Goal: Information Seeking & Learning: Get advice/opinions

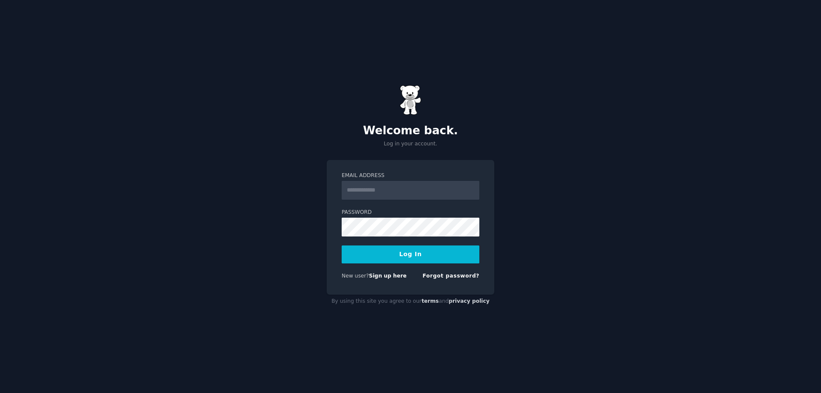
click at [385, 184] on input "Email Address" at bounding box center [411, 190] width 138 height 19
click at [314, 248] on div "Welcome back. Log in your account. Email Address Password Log In New user? Sign…" at bounding box center [410, 196] width 821 height 393
click at [295, 224] on div "Welcome back. Log in your account. Email Address Password Log In New user? Sign…" at bounding box center [410, 196] width 821 height 393
drag, startPoint x: 380, startPoint y: 19, endPoint x: 386, endPoint y: 53, distance: 34.7
click at [380, 19] on div "Welcome back. Log in your account. Email Address Password Log In New user? Sign…" at bounding box center [410, 196] width 821 height 393
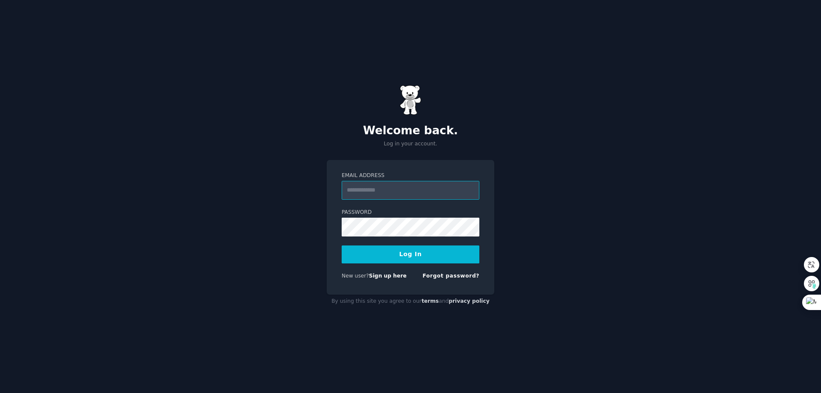
click at [391, 188] on input "Email Address" at bounding box center [411, 190] width 138 height 19
paste input "**********"
type input "**********"
drag, startPoint x: 620, startPoint y: 145, endPoint x: 604, endPoint y: 149, distance: 16.0
click at [620, 145] on div "**********" at bounding box center [410, 196] width 821 height 393
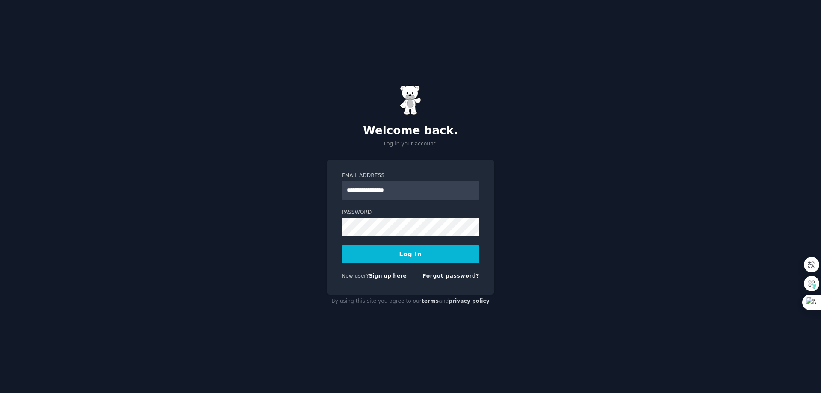
click at [361, 247] on button "Log In" at bounding box center [411, 255] width 138 height 18
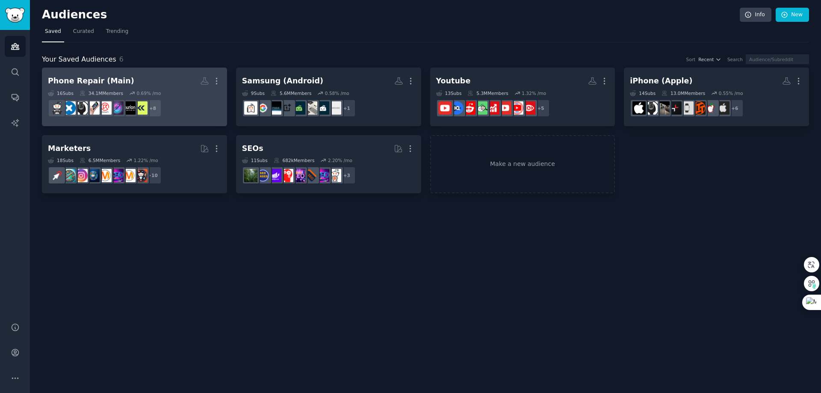
click at [113, 85] on div "Phone Repair (Main)" at bounding box center [91, 81] width 86 height 11
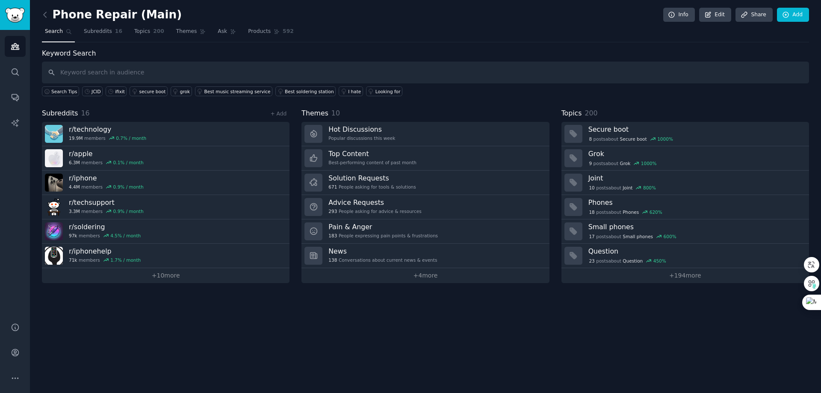
drag, startPoint x: 541, startPoint y: 301, endPoint x: 547, endPoint y: 305, distance: 7.6
click at [539, 301] on div "Phone Repair (Main) Info Edit Share Add Search Subreddits 16 Topics 200 Themes …" at bounding box center [425, 196] width 791 height 393
click at [208, 325] on div "Phone Repair (Main) Info Edit Share Add Search Subreddits 16 Topics 200 Themes …" at bounding box center [425, 196] width 791 height 393
click at [360, 360] on div "Phone Repair (Main) Info Edit Share Add Search Subreddits 16 Topics 200 Themes …" at bounding box center [425, 196] width 791 height 393
click at [211, 371] on div "Phone Repair (Main) Info Edit Share Add Search Subreddits 16 Topics 200 Themes …" at bounding box center [425, 196] width 791 height 393
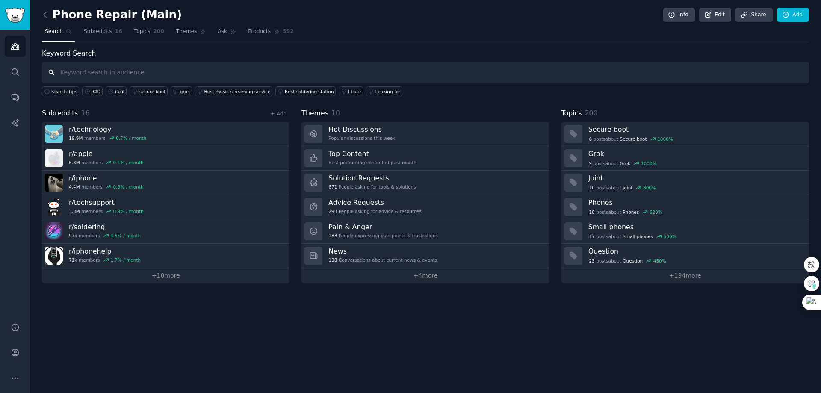
click at [392, 74] on input "text" at bounding box center [425, 73] width 767 height 22
click at [322, 290] on div "Phone Repair (Main) Info Edit Share Add Search Subreddits 16 Topics 200 Themes …" at bounding box center [425, 196] width 791 height 393
click at [309, 328] on div "Phone Repair (Main) Info Edit Share Add Search Subreddits 16 Topics 200 Themes …" at bounding box center [425, 196] width 791 height 393
click at [301, 318] on div "Phone Repair (Main) Info Edit Share Add Search Subreddits 16 Topics 200 Themes …" at bounding box center [425, 196] width 791 height 393
click at [384, 335] on div "Phone Repair (Main) Info Edit Share Add Search Subreddits 16 Topics 200 Themes …" at bounding box center [425, 196] width 791 height 393
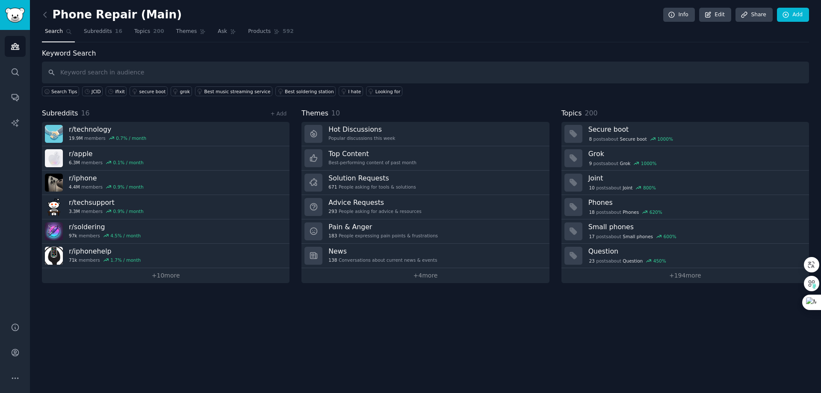
click at [439, 343] on div "Phone Repair (Main) Info Edit Share Add Search Subreddits 16 Topics 200 Themes …" at bounding box center [425, 196] width 791 height 393
click at [324, 302] on div "Phone Repair (Main) Info Edit Share Add Search Subreddits 16 Topics 200 Themes …" at bounding box center [425, 196] width 791 height 393
click at [317, 356] on div "Phone Repair (Main) Info Edit Share Add Search Subreddits 16 Topics 200 Themes …" at bounding box center [425, 196] width 791 height 393
click at [135, 74] on input "text" at bounding box center [425, 73] width 767 height 22
click at [129, 69] on input "text" at bounding box center [425, 73] width 767 height 22
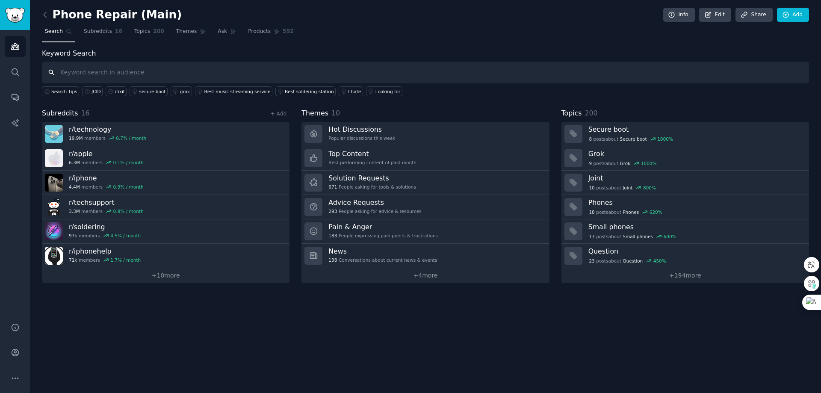
click at [163, 74] on input "text" at bounding box center [425, 73] width 767 height 22
click at [166, 329] on div "Phone Repair (Main) Info Edit Share Add Search Subreddits 16 Topics 200 Themes …" at bounding box center [425, 196] width 791 height 393
click at [125, 76] on input "text" at bounding box center [425, 73] width 767 height 22
type input "glue for phone repair"
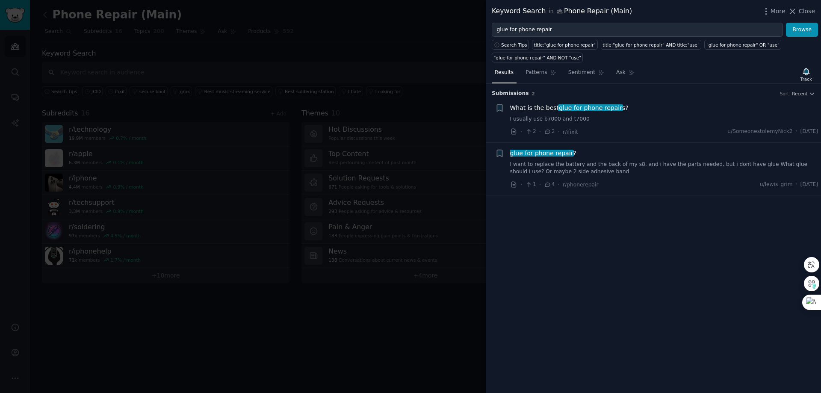
click at [234, 56] on div at bounding box center [410, 196] width 821 height 393
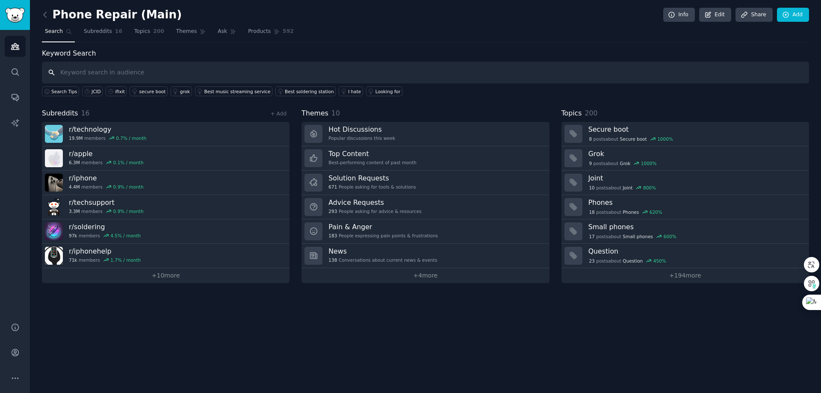
click at [207, 73] on input "text" at bounding box center [425, 73] width 767 height 22
click at [197, 71] on input "text" at bounding box center [425, 73] width 767 height 22
type input "glue"
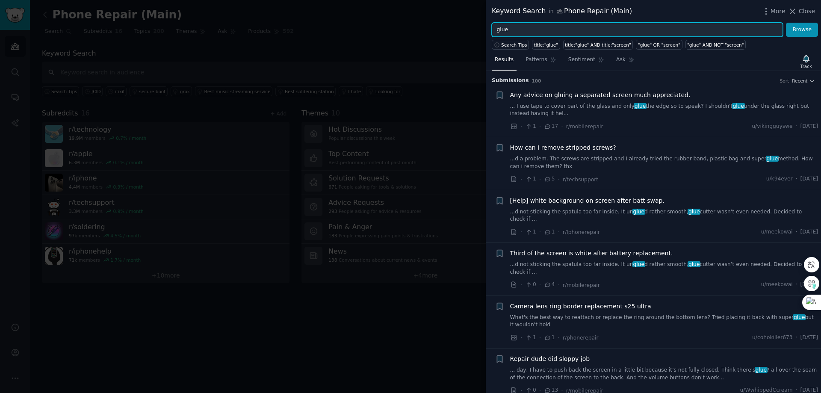
click at [513, 32] on input "glue" at bounding box center [637, 30] width 291 height 15
type input "what glue to use"
click at [786, 23] on button "Browse" at bounding box center [802, 30] width 32 height 15
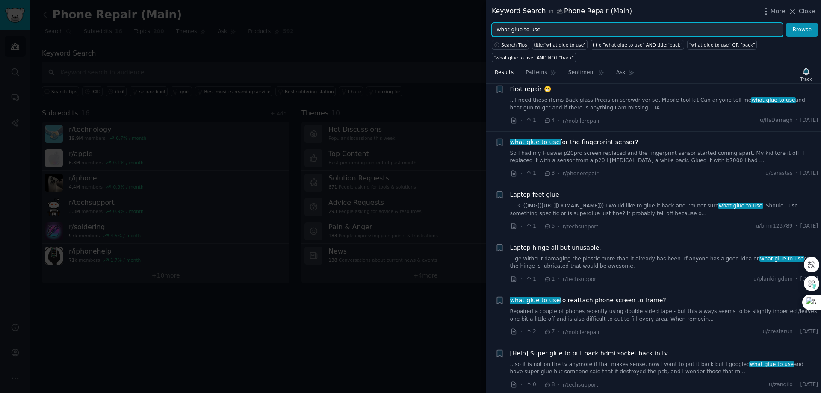
scroll to position [74, 0]
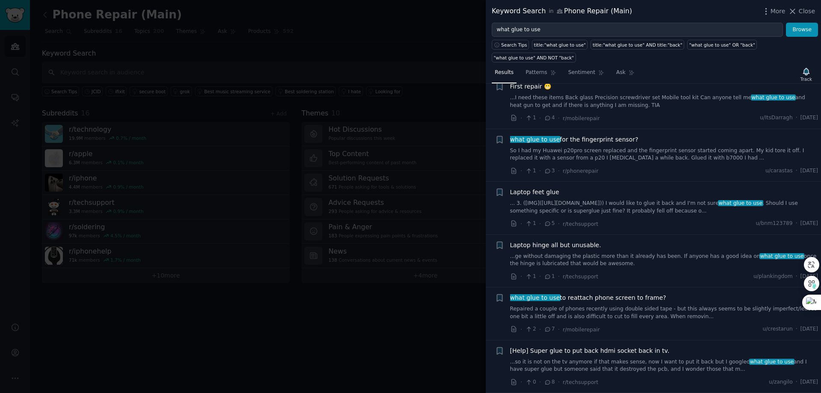
click at [570, 304] on div "what glue to use to reattach phone screen to frame? Repaired a couple of phones…" at bounding box center [664, 306] width 308 height 27
click at [569, 294] on span "what glue to use to reattach phone screen to frame?" at bounding box center [588, 297] width 156 height 9
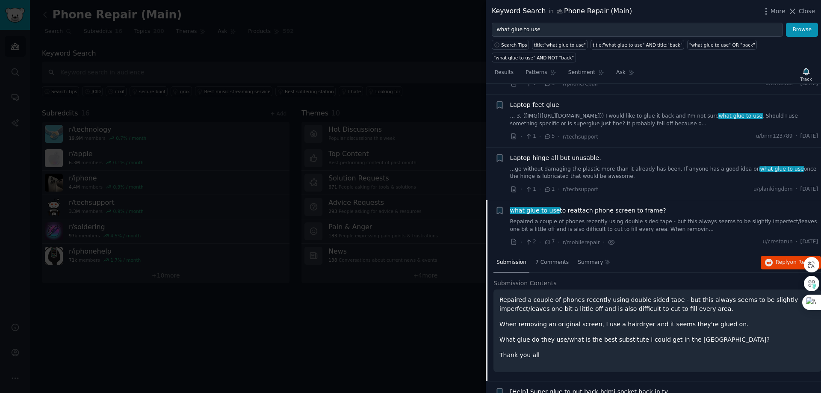
scroll to position [131, 0]
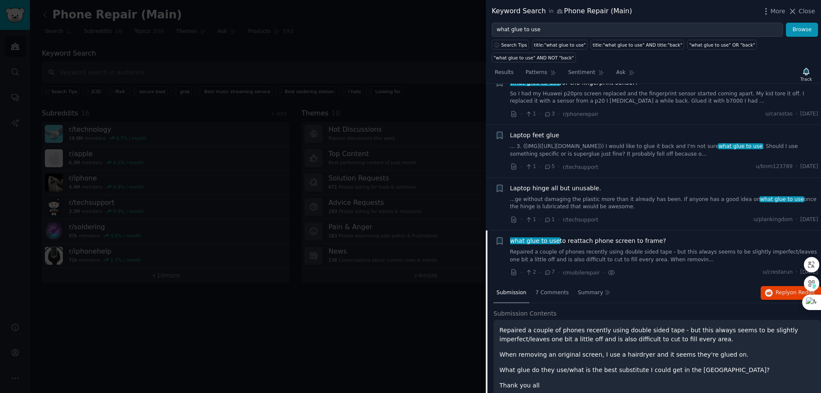
click at [546, 240] on span "what glue to use" at bounding box center [535, 240] width 51 height 7
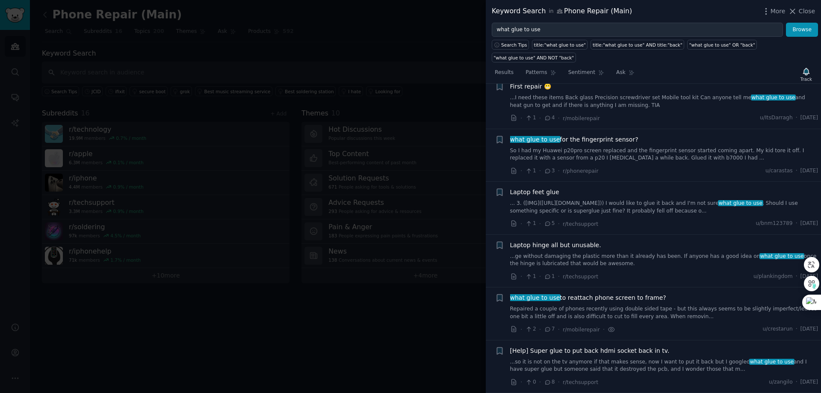
click at [570, 300] on span "what glue to use to reattach phone screen to frame?" at bounding box center [588, 297] width 156 height 9
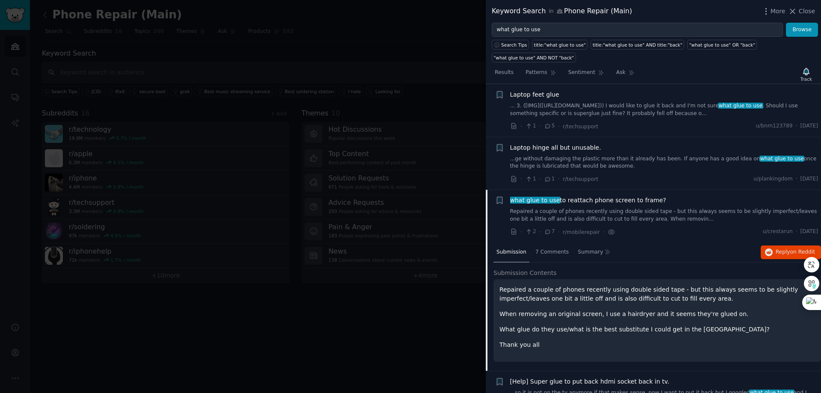
scroll to position [202, 0]
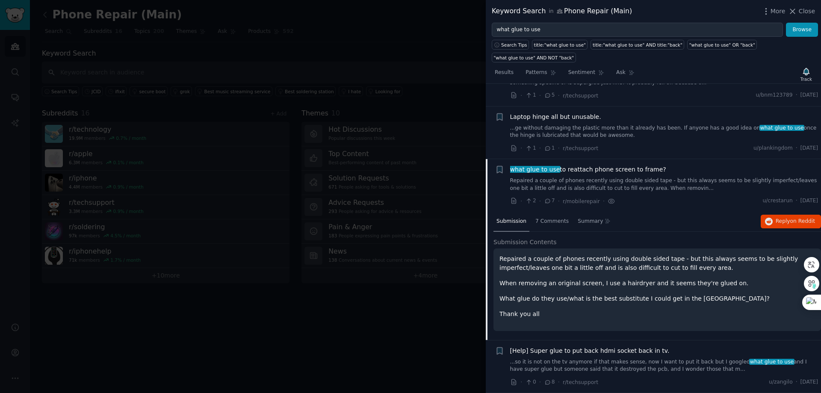
drag, startPoint x: 548, startPoint y: 173, endPoint x: 537, endPoint y: 167, distance: 11.7
click at [537, 167] on span "what glue to use" at bounding box center [535, 169] width 51 height 7
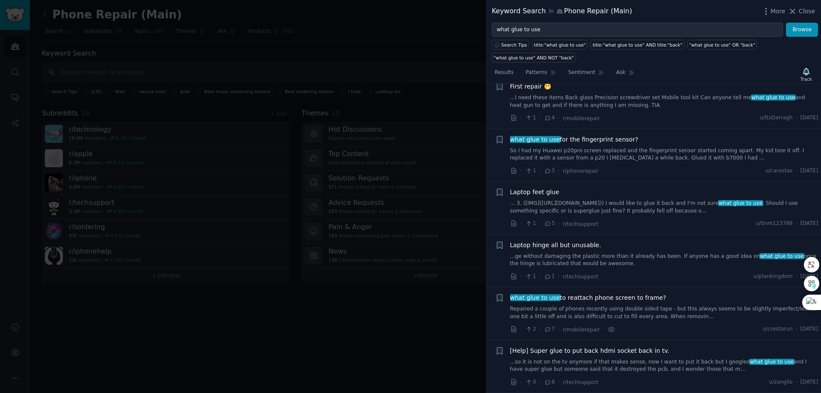
scroll to position [74, 0]
click at [561, 136] on span "what glue to use for the fingerprint sensor?" at bounding box center [574, 139] width 128 height 9
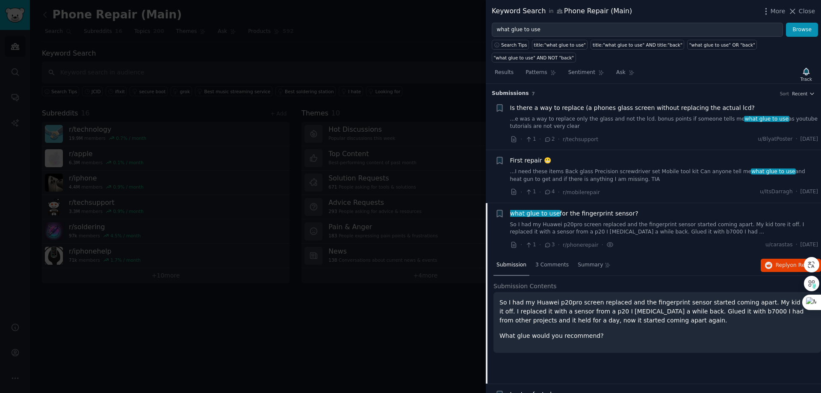
click at [215, 66] on div at bounding box center [410, 196] width 821 height 393
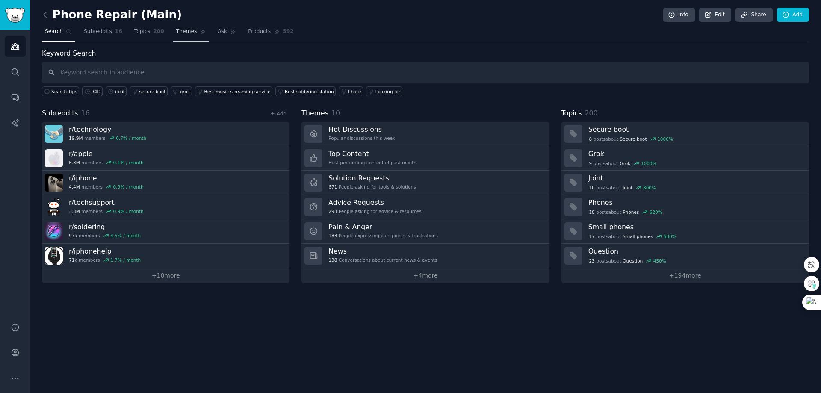
click at [180, 28] on span "Themes" at bounding box center [186, 32] width 21 height 8
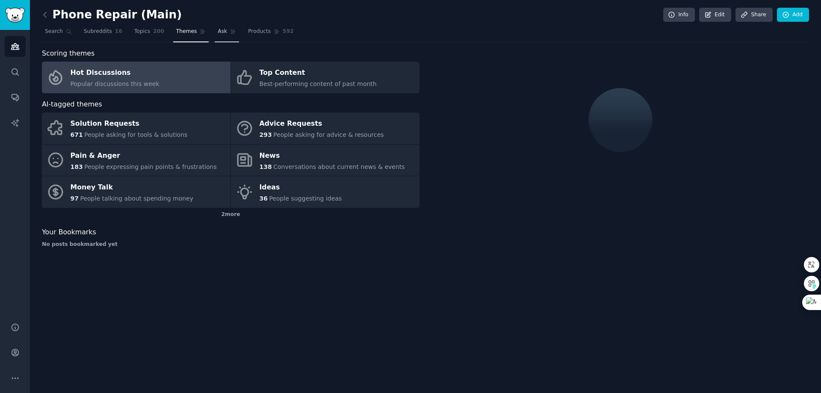
click at [220, 29] on span "Ask" at bounding box center [222, 32] width 9 height 8
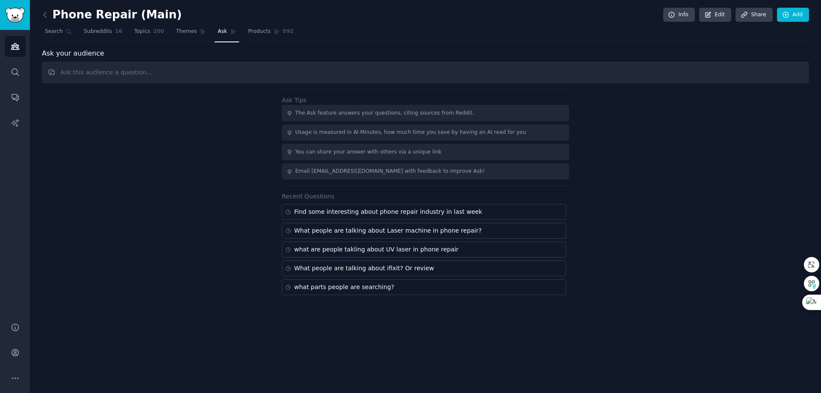
drag, startPoint x: 192, startPoint y: 69, endPoint x: 197, endPoint y: 69, distance: 4.7
click at [192, 69] on input "text" at bounding box center [425, 73] width 767 height 22
click at [255, 30] on span "Products" at bounding box center [259, 32] width 23 height 8
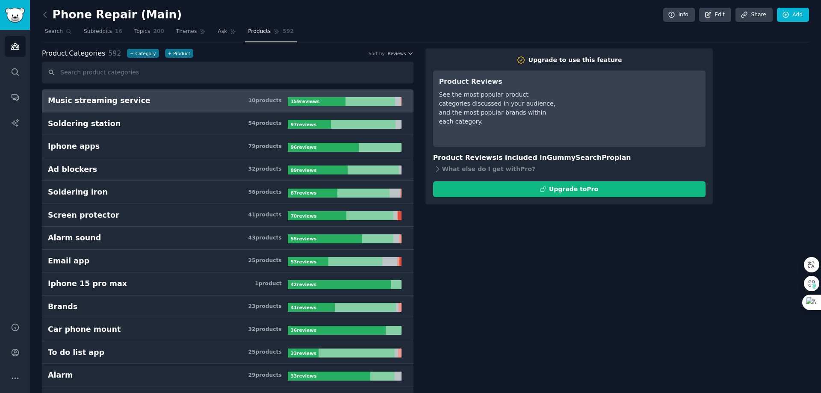
click at [160, 72] on input "text" at bounding box center [228, 73] width 372 height 22
click at [146, 30] on span "Topics" at bounding box center [142, 32] width 16 height 8
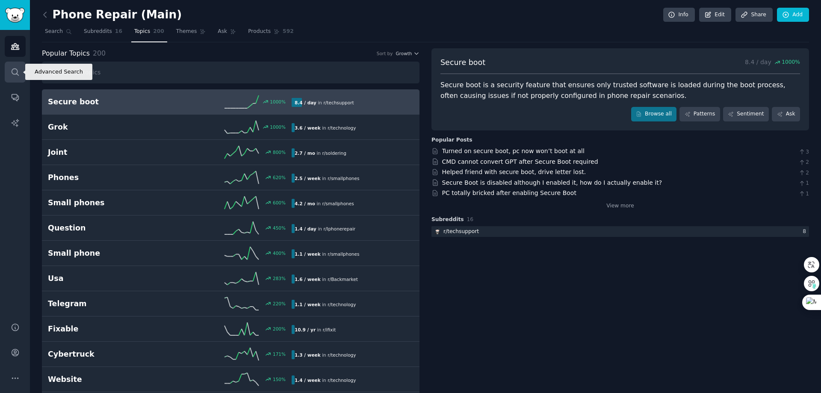
click at [18, 74] on icon "Sidebar" at bounding box center [15, 72] width 9 height 9
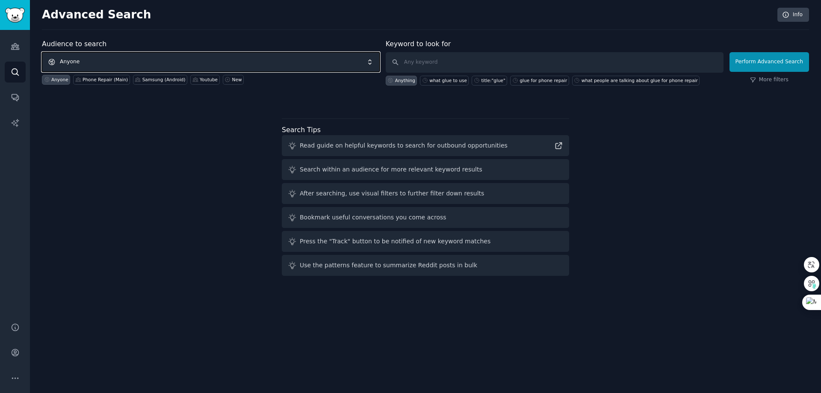
click at [112, 62] on span "Anyone" at bounding box center [211, 62] width 338 height 20
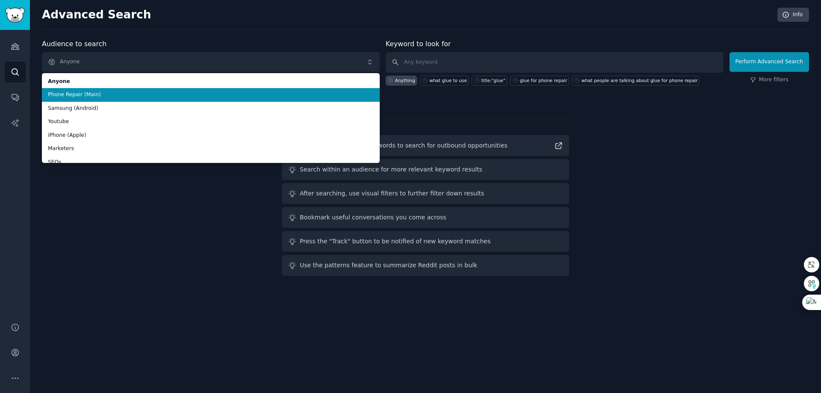
click at [95, 95] on span "Phone Repair (Main)" at bounding box center [211, 95] width 326 height 8
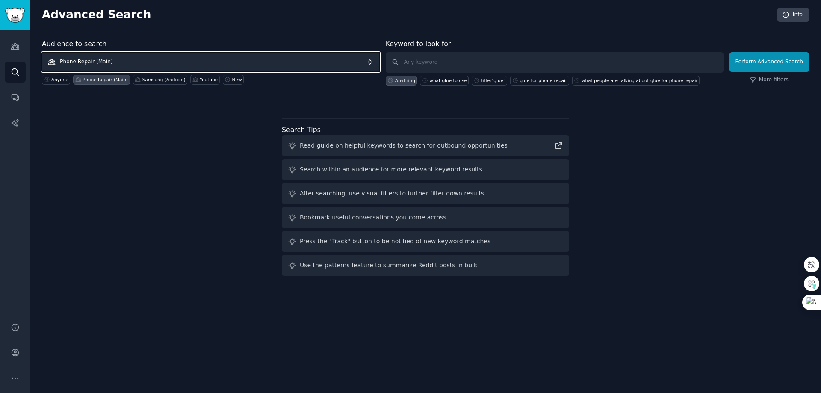
click at [112, 63] on span "Phone Repair (Main)" at bounding box center [211, 62] width 338 height 20
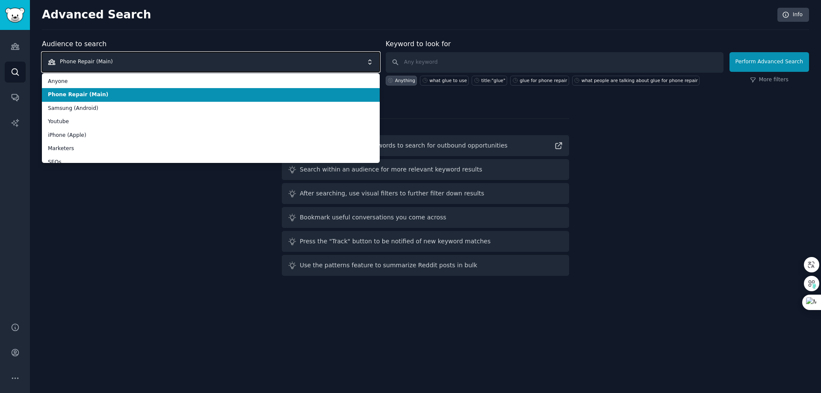
click at [129, 62] on span "Phone Repair (Main)" at bounding box center [211, 62] width 338 height 20
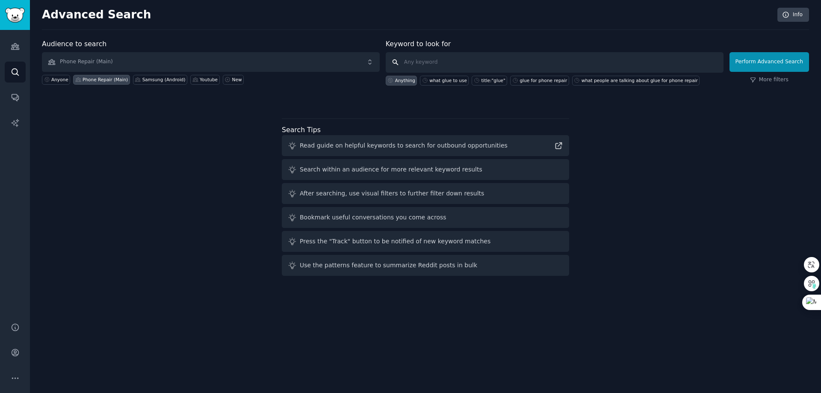
click at [459, 58] on input "text" at bounding box center [555, 62] width 338 height 21
type input "glue"
click button "Perform Advanced Search" at bounding box center [770, 62] width 80 height 20
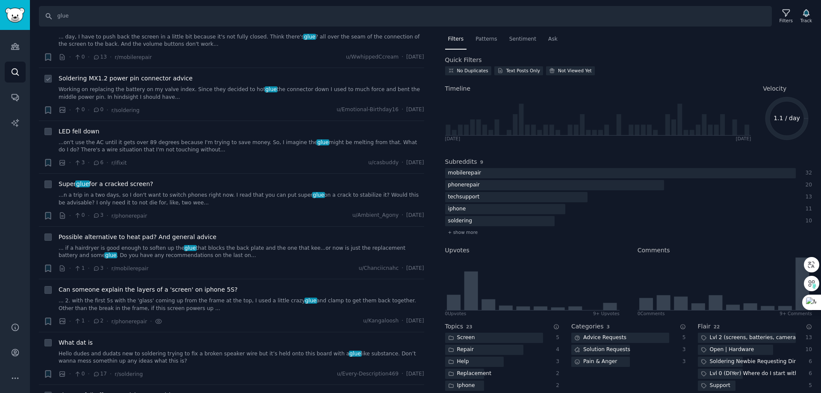
scroll to position [285, 0]
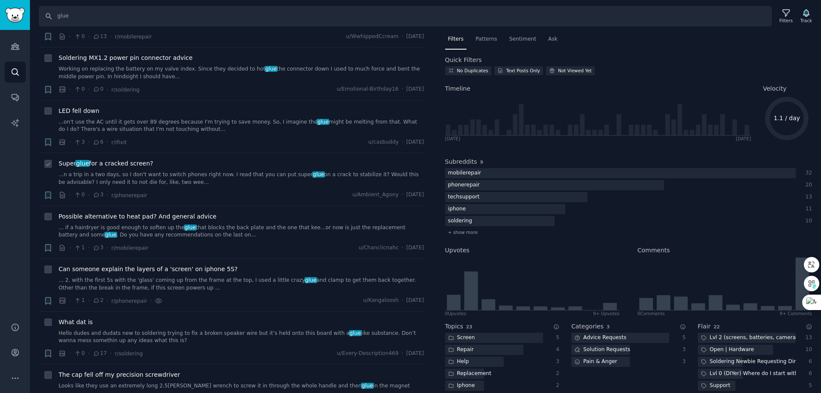
click at [228, 171] on link "...n a trip in a two days, so I don't want to switch phones right now. I read t…" at bounding box center [242, 178] width 366 height 15
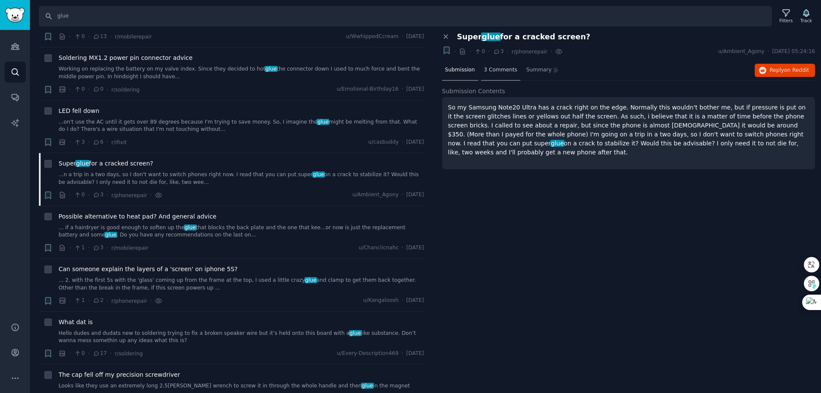
click at [499, 68] on span "3 Comments" at bounding box center [500, 70] width 33 height 8
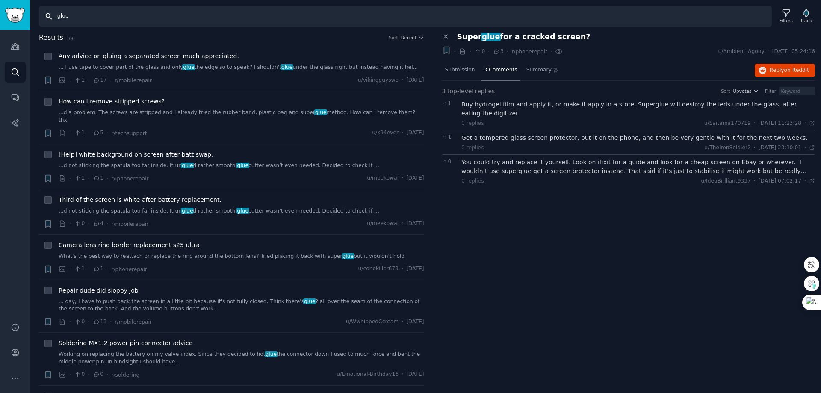
click at [115, 14] on input "glue" at bounding box center [405, 16] width 733 height 21
click at [119, 18] on input "glue" at bounding box center [405, 16] width 733 height 21
click at [10, 49] on link "Audiences" at bounding box center [15, 46] width 21 height 21
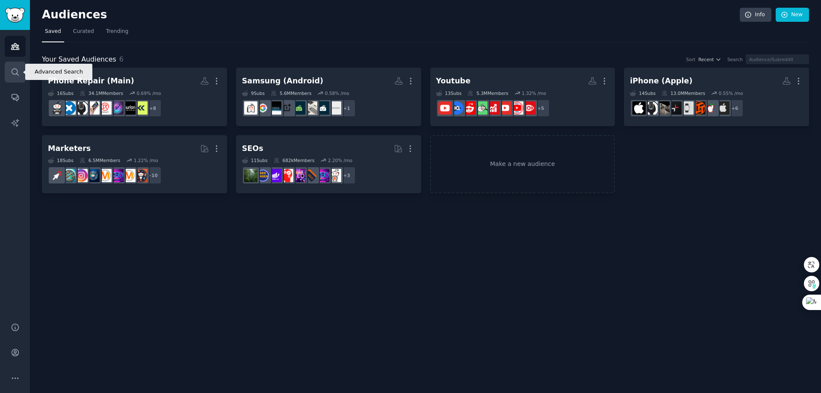
click at [18, 68] on icon "Sidebar" at bounding box center [15, 72] width 9 height 9
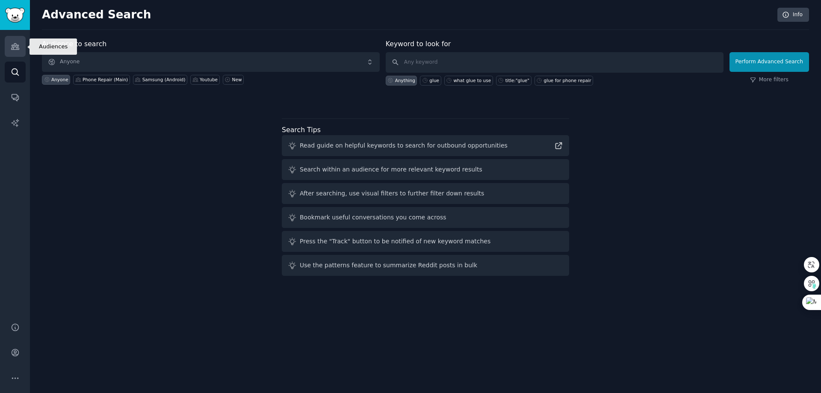
click at [9, 48] on link "Audiences" at bounding box center [15, 46] width 21 height 21
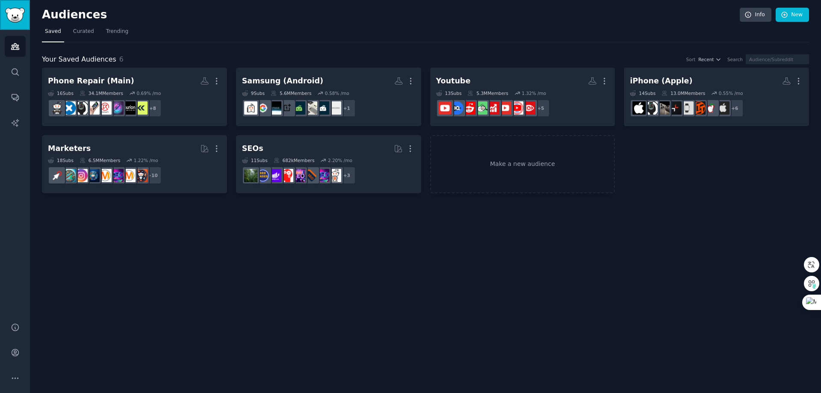
click at [12, 12] on img "Sidebar" at bounding box center [15, 15] width 20 height 15
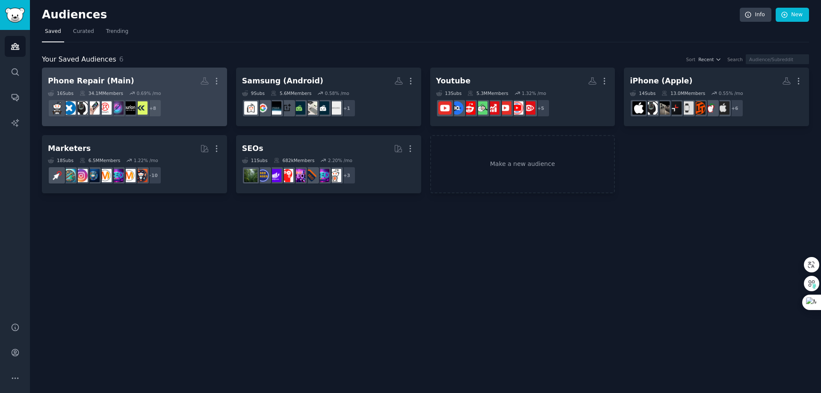
click at [99, 83] on div "Phone Repair (Main)" at bounding box center [91, 81] width 86 height 11
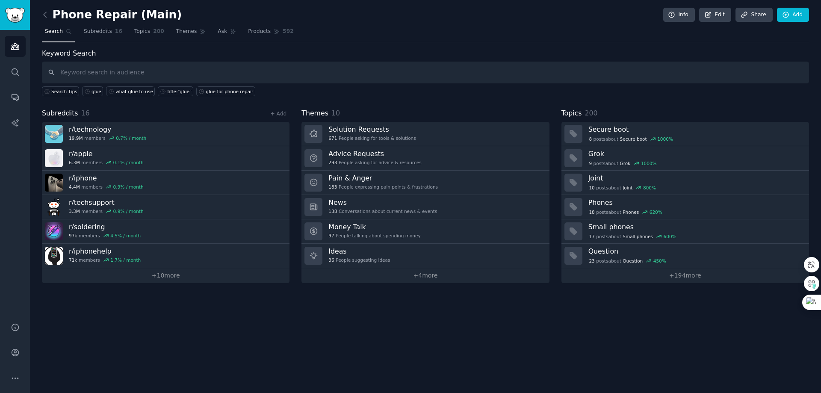
click at [178, 75] on input "text" at bounding box center [425, 73] width 767 height 22
click at [143, 30] on span "Topics" at bounding box center [142, 32] width 16 height 8
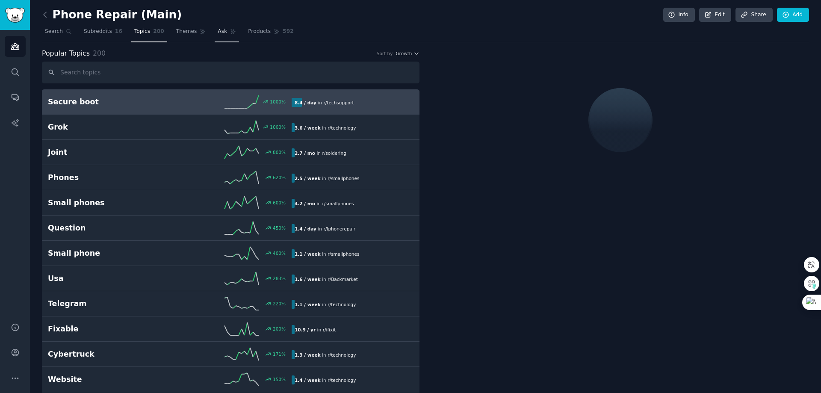
click at [220, 33] on span "Ask" at bounding box center [222, 32] width 9 height 8
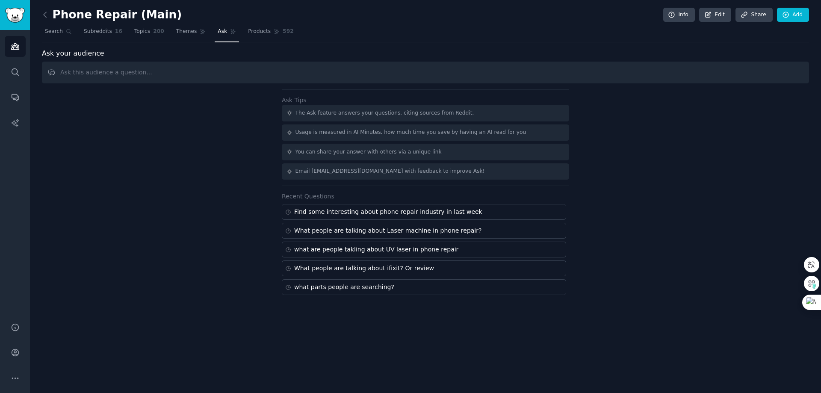
click at [203, 76] on input "text" at bounding box center [425, 73] width 767 height 22
click at [198, 75] on input "text" at bounding box center [425, 73] width 767 height 22
click at [187, 72] on input "text" at bounding box center [425, 73] width 767 height 22
click at [180, 74] on input "text" at bounding box center [425, 73] width 767 height 22
click at [183, 76] on input "text" at bounding box center [425, 73] width 767 height 22
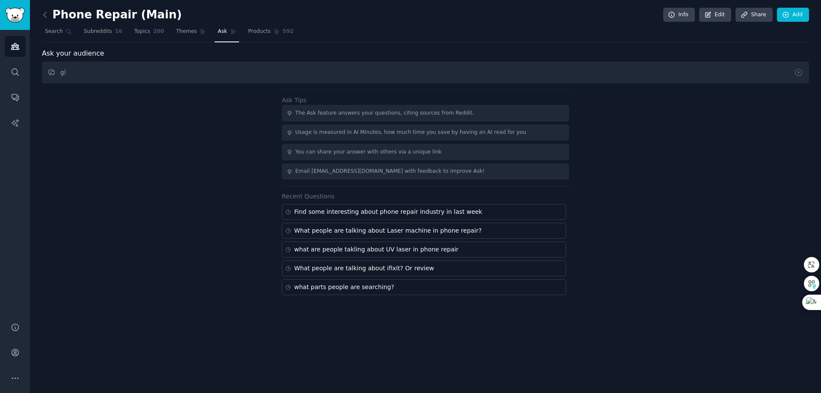
type input "g"
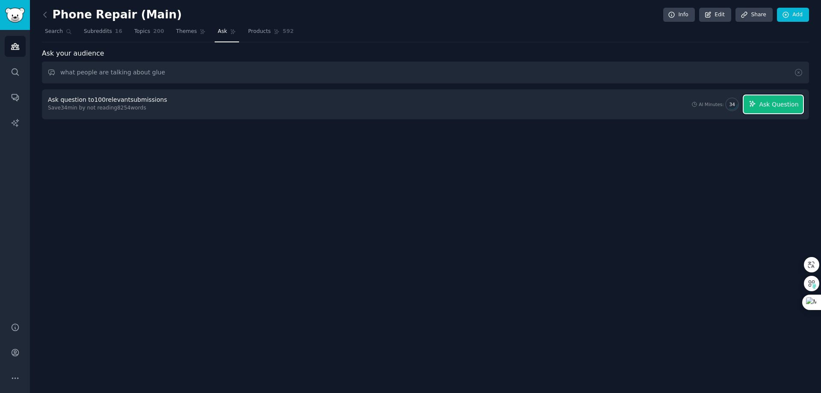
click at [765, 104] on span "Ask Question" at bounding box center [778, 104] width 39 height 9
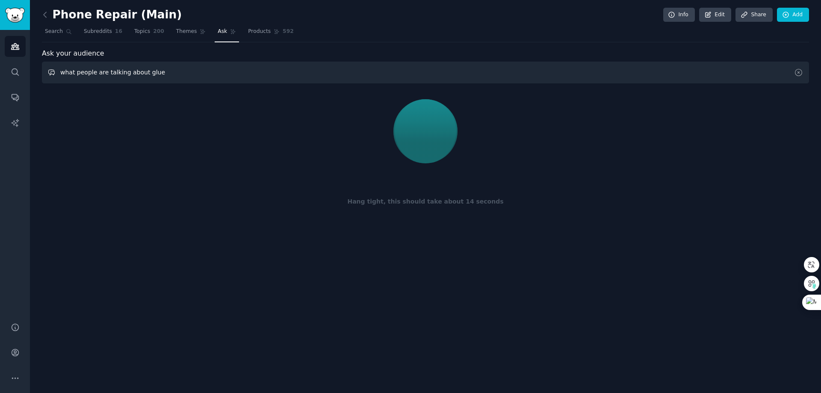
click at [174, 76] on input "what people are talking about glue" at bounding box center [425, 73] width 767 height 22
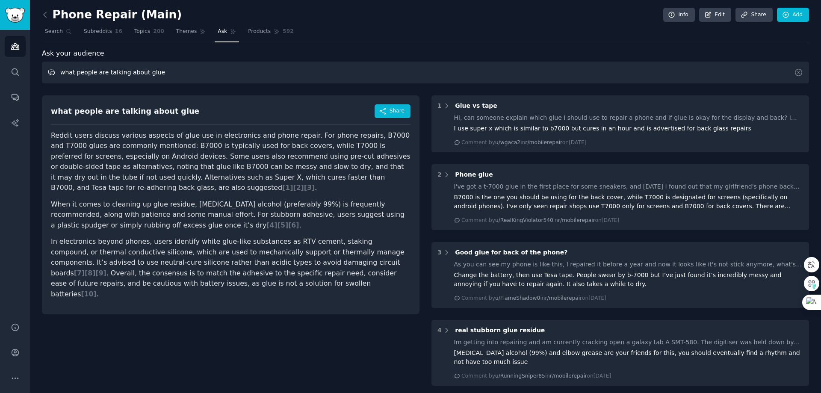
click at [213, 72] on input "what people are talking about glue" at bounding box center [425, 73] width 767 height 22
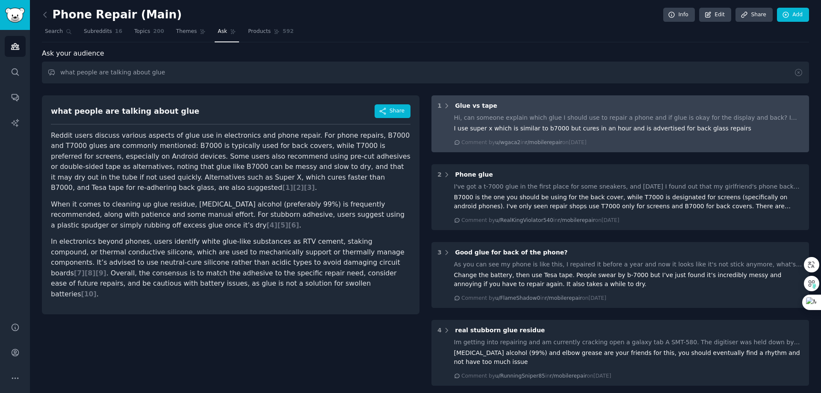
click at [524, 127] on div "I use super x which is similar to b7000 but cures in an hour and is advertised …" at bounding box center [629, 128] width 350 height 9
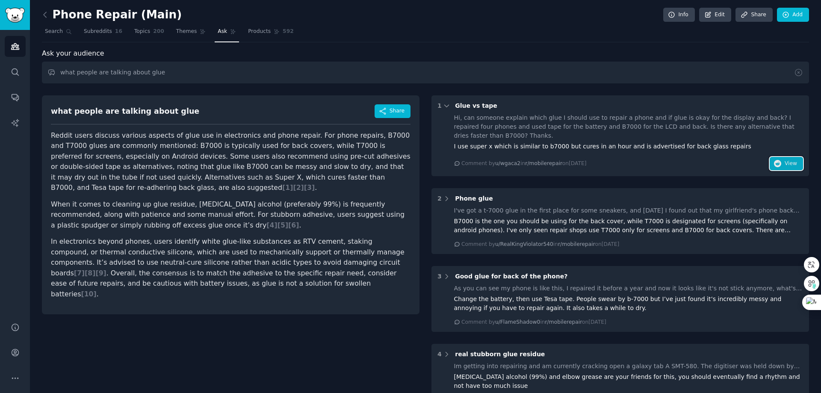
click at [785, 163] on span "View" at bounding box center [791, 164] width 12 height 8
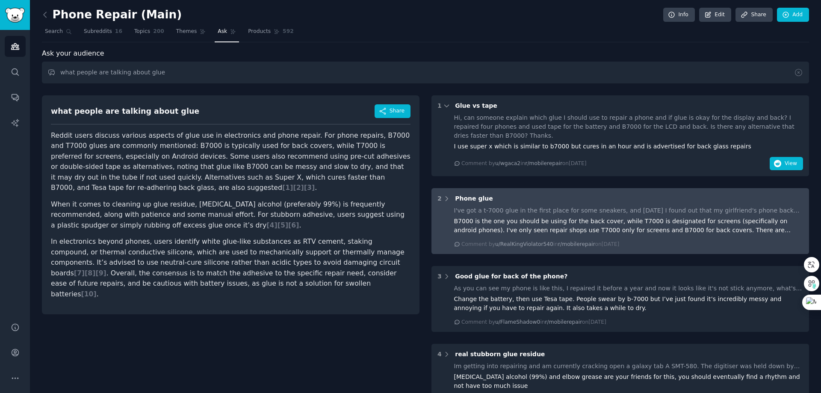
click at [766, 228] on div "B7000 is the one you should be using for the back cover, while T7000 is designa…" at bounding box center [629, 226] width 350 height 18
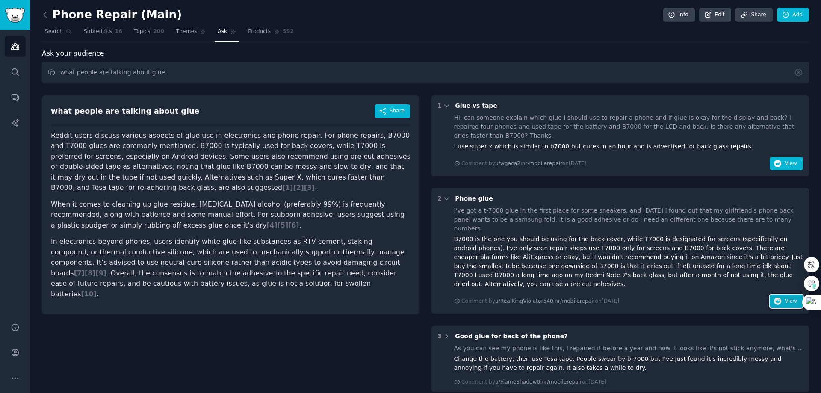
click at [779, 298] on icon "button" at bounding box center [778, 302] width 8 height 8
click at [124, 206] on p "When it comes to cleaning up glue residue, isopropyl alcohol (preferably 99%) i…" at bounding box center [231, 215] width 360 height 32
click at [171, 72] on input "what people are talking about glue" at bounding box center [425, 73] width 767 height 22
click at [178, 74] on input "what people are talking about glue" at bounding box center [425, 73] width 767 height 22
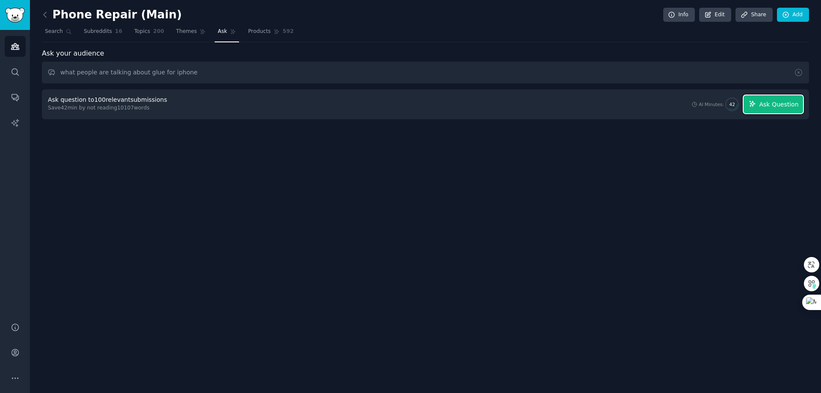
click at [761, 105] on span "Ask Question" at bounding box center [778, 104] width 39 height 9
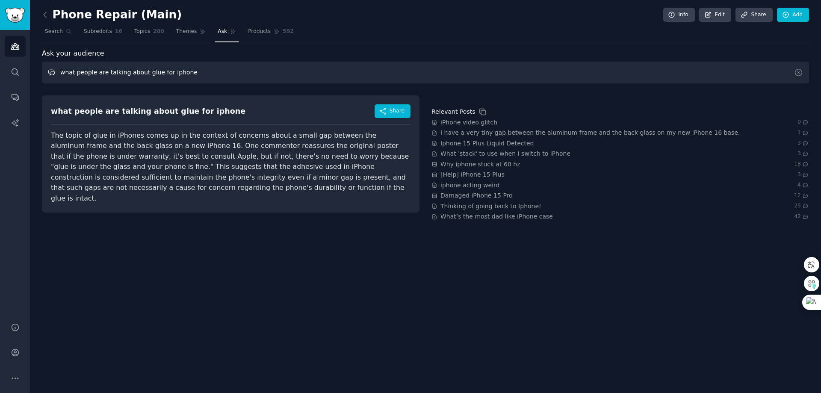
drag, startPoint x: 161, startPoint y: 74, endPoint x: 258, endPoint y: 74, distance: 96.7
click at [258, 74] on input "what people are talking about glue for iphone" at bounding box center [425, 73] width 767 height 22
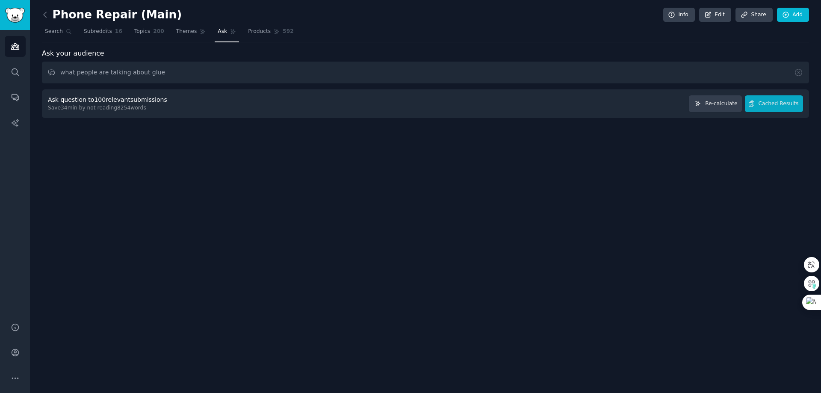
click at [153, 160] on div "Phone Repair (Main) Info Edit Share Add Search Subreddits 16 Topics 200 Themes …" at bounding box center [425, 196] width 791 height 393
click at [784, 111] on button "Cached Results" at bounding box center [774, 103] width 58 height 17
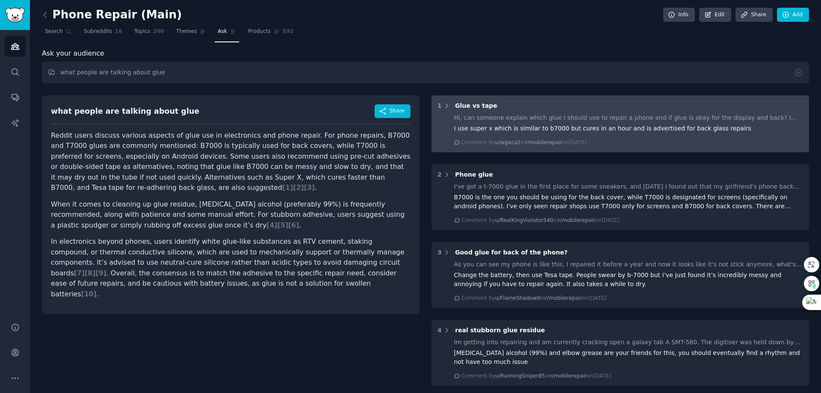
click at [614, 123] on div "Hi, can someone explain which glue I should use to repair a phone and if glue i…" at bounding box center [629, 129] width 350 height 33
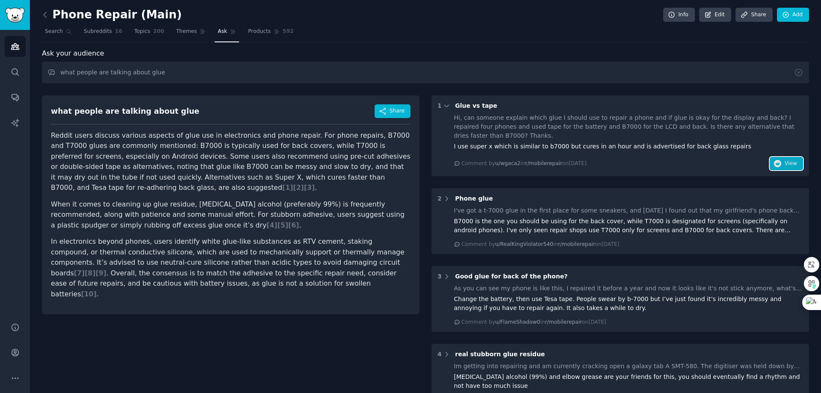
click at [785, 163] on span "View" at bounding box center [791, 164] width 12 height 8
click at [134, 153] on p "Reddit users discuss various aspects of glue use in electronics and phone repai…" at bounding box center [231, 161] width 360 height 63
click at [201, 157] on p "Reddit users discuss various aspects of glue use in electronics and phone repai…" at bounding box center [231, 161] width 360 height 63
click at [121, 208] on p "When it comes to cleaning up glue residue, isopropyl alcohol (preferably 99%) i…" at bounding box center [231, 215] width 360 height 32
click at [135, 212] on p "When it comes to cleaning up glue residue, isopropyl alcohol (preferably 99%) i…" at bounding box center [231, 215] width 360 height 32
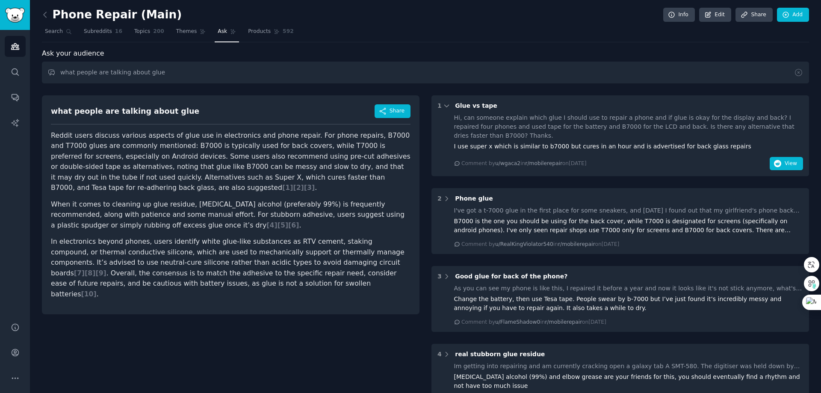
click at [124, 201] on p "When it comes to cleaning up glue residue, isopropyl alcohol (preferably 99%) i…" at bounding box center [231, 215] width 360 height 32
click at [109, 154] on p "Reddit users discuss various aspects of glue use in electronics and phone repai…" at bounding box center [231, 161] width 360 height 63
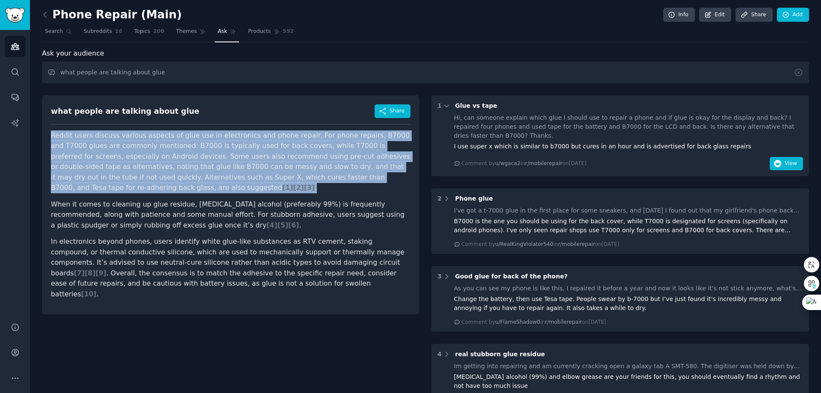
drag, startPoint x: 50, startPoint y: 136, endPoint x: 213, endPoint y: 188, distance: 171.3
click at [213, 188] on div "what people are talking about glue Share Reddit users discuss various aspects o…" at bounding box center [231, 204] width 378 height 219
click at [170, 149] on p "Reddit users discuss various aspects of glue use in electronics and phone repai…" at bounding box center [231, 161] width 360 height 63
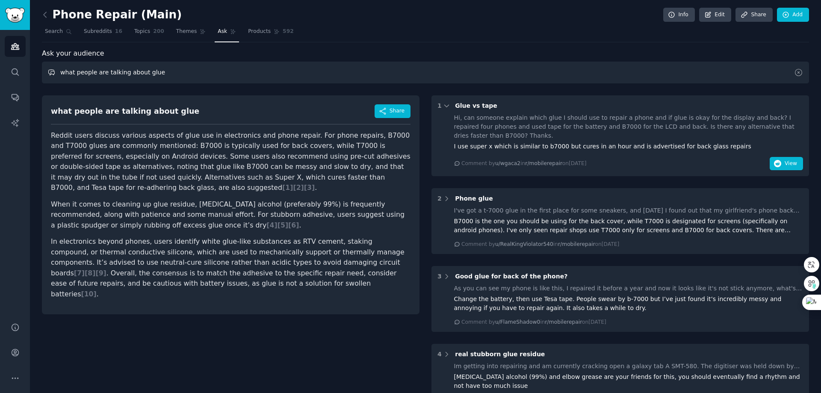
click at [179, 69] on input "what people are talking about glue" at bounding box center [425, 73] width 767 height 22
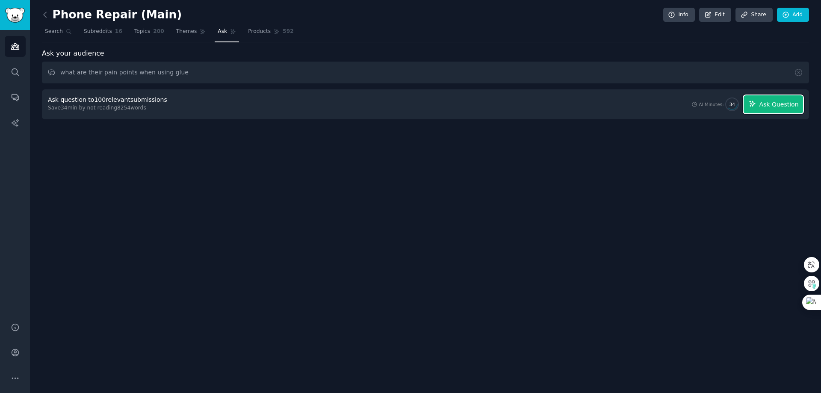
click at [763, 104] on span "Ask Question" at bounding box center [778, 104] width 39 height 9
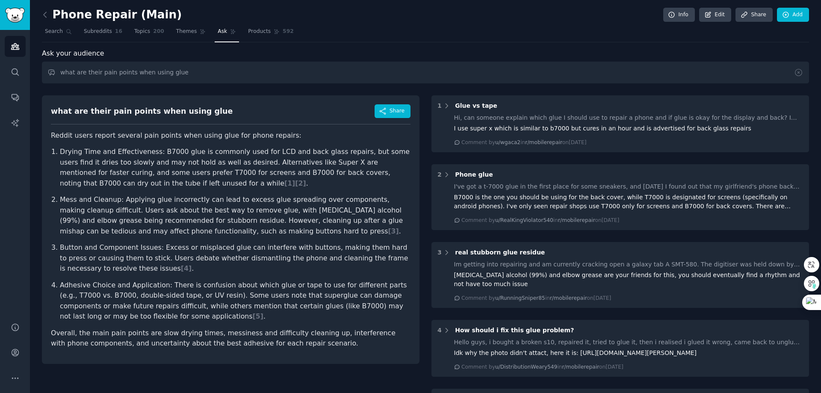
click at [154, 213] on p "Mess and Cleanup: Applying glue incorrectly can lead to excess glue spreading o…" at bounding box center [235, 216] width 351 height 42
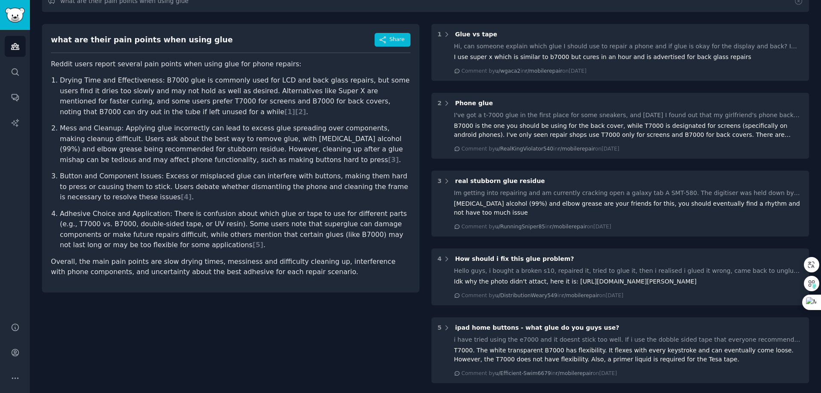
click at [210, 248] on p "Adhesive Choice and Application: There is confusion about which glue or tape to…" at bounding box center [235, 230] width 351 height 42
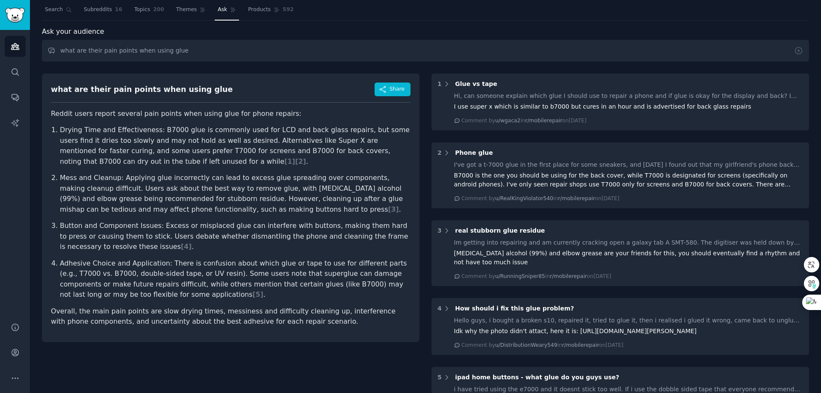
scroll to position [0, 0]
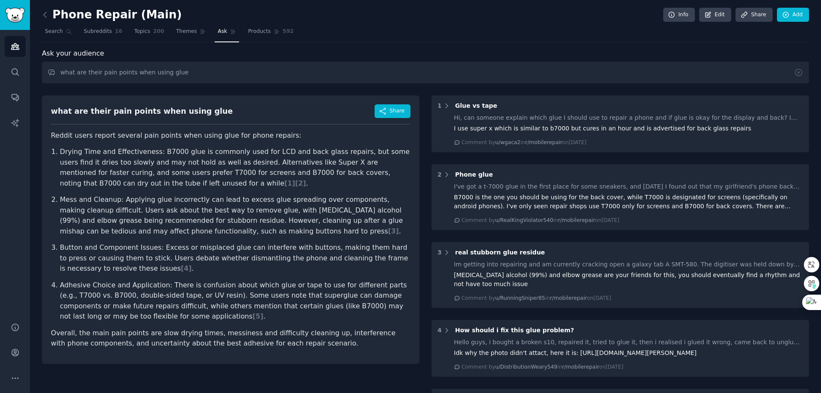
click at [130, 213] on p "Mess and Cleanup: Applying glue incorrectly can lead to excess glue spreading o…" at bounding box center [235, 216] width 351 height 42
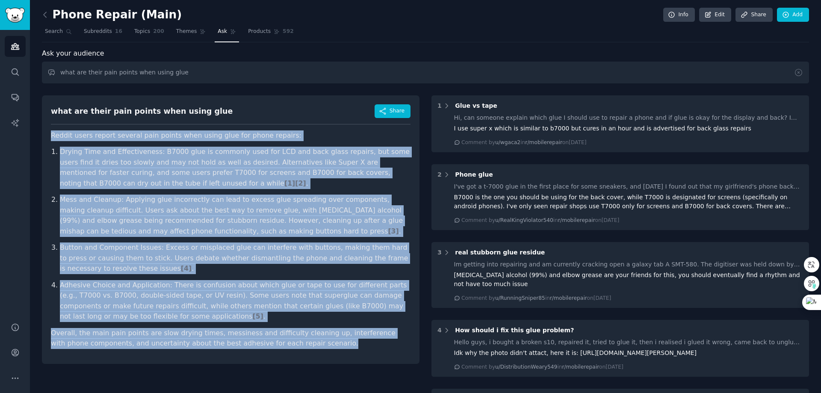
drag, startPoint x: 53, startPoint y: 136, endPoint x: 359, endPoint y: 342, distance: 368.9
click at [359, 342] on article "Reddit users report several pain points when using glue for phone repairs: Dryi…" at bounding box center [231, 239] width 360 height 219
copy article "Reddit users report several pain points when using glue for phone repairs: Dryi…"
click at [399, 354] on div "what are their pain points when using glue Share Reddit users report several pa…" at bounding box center [231, 229] width 378 height 269
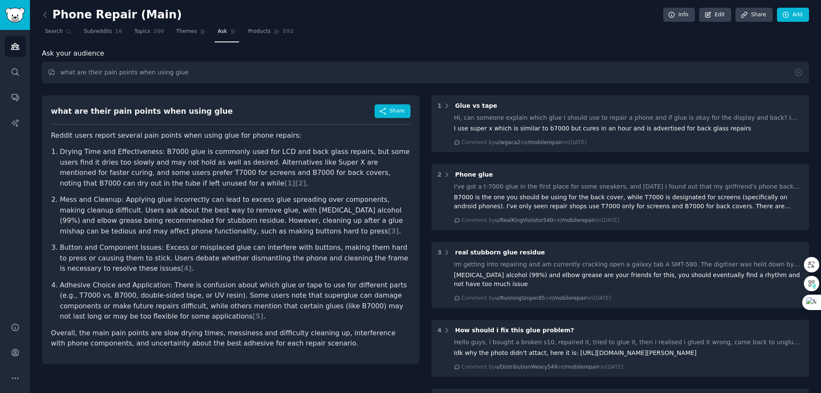
click at [409, 319] on p "Adhesive Choice and Application: There is confusion about which glue or tape to…" at bounding box center [235, 301] width 351 height 42
click at [298, 264] on p "Button and Component Issues: Excess or misplaced glue can interfere with button…" at bounding box center [235, 259] width 351 height 32
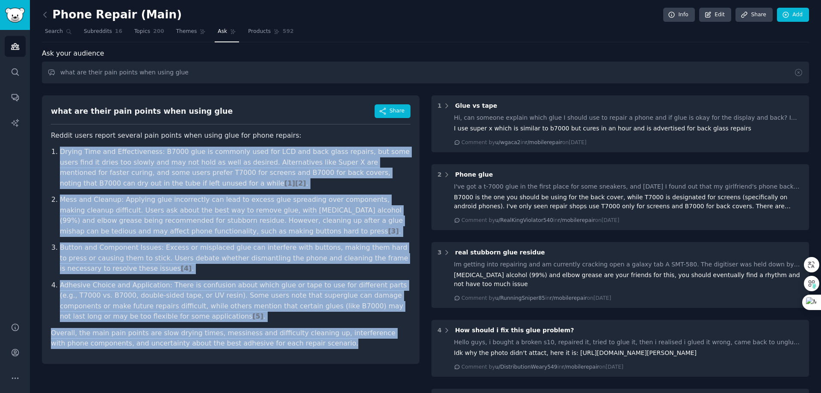
drag, startPoint x: 52, startPoint y: 152, endPoint x: 338, endPoint y: 347, distance: 346.6
click at [338, 347] on article "Reddit users report several pain points when using glue for phone repairs: Dryi…" at bounding box center [231, 239] width 360 height 219
click at [258, 356] on div "what are their pain points when using glue Share Reddit users report several pa…" at bounding box center [231, 229] width 378 height 269
drag, startPoint x: 51, startPoint y: 134, endPoint x: 344, endPoint y: 344, distance: 360.6
click at [344, 344] on article "Reddit users report several pain points when using glue for phone repairs: Dryi…" at bounding box center [231, 239] width 360 height 219
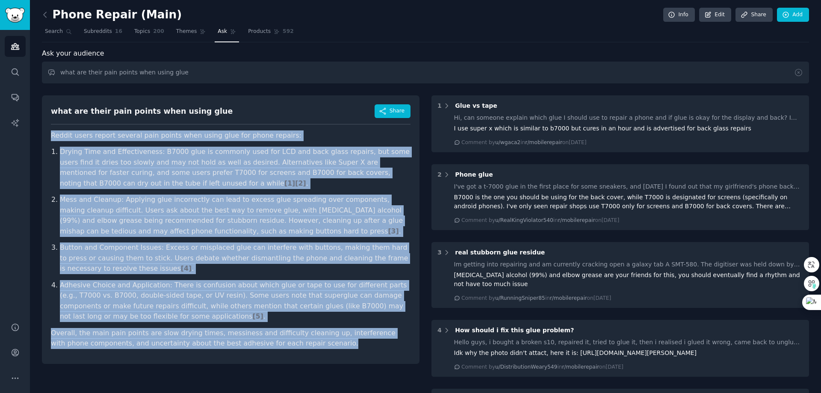
click at [256, 352] on div "what are their pain points when using glue Share Reddit users report several pa…" at bounding box center [231, 229] width 378 height 269
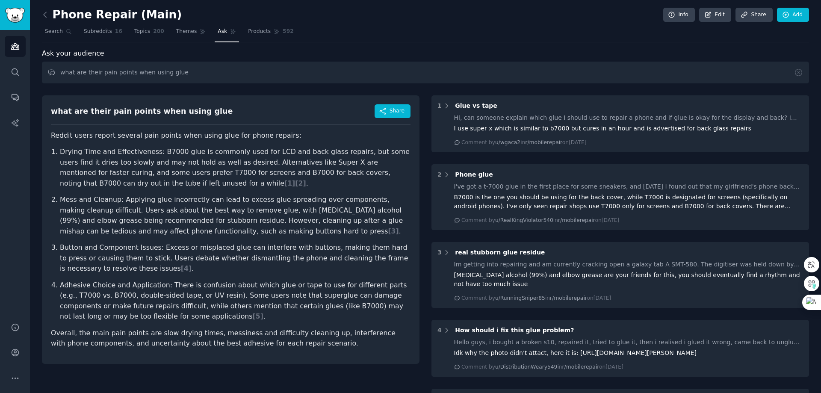
click at [329, 13] on div "Phone Repair (Main) Info Edit Share Add" at bounding box center [425, 17] width 767 height 18
click at [261, 110] on div "what are their pain points when using glue Share" at bounding box center [231, 114] width 360 height 20
click at [622, 49] on div "Ask your audience" at bounding box center [425, 53] width 767 height 11
click at [106, 247] on p "Button and Component Issues: Excess or misplaced glue can interfere with button…" at bounding box center [235, 259] width 351 height 32
click at [196, 73] on input "what are their pain points when using glue" at bounding box center [425, 73] width 767 height 22
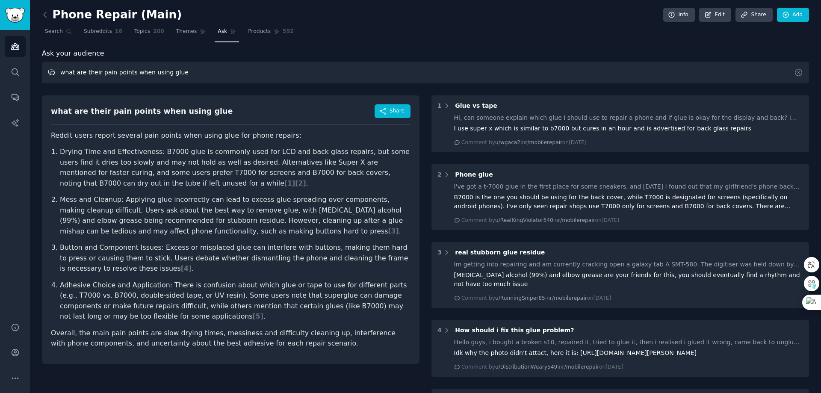
click at [196, 73] on input "what are their pain points when using glue" at bounding box center [425, 73] width 767 height 22
type input "708 glue"
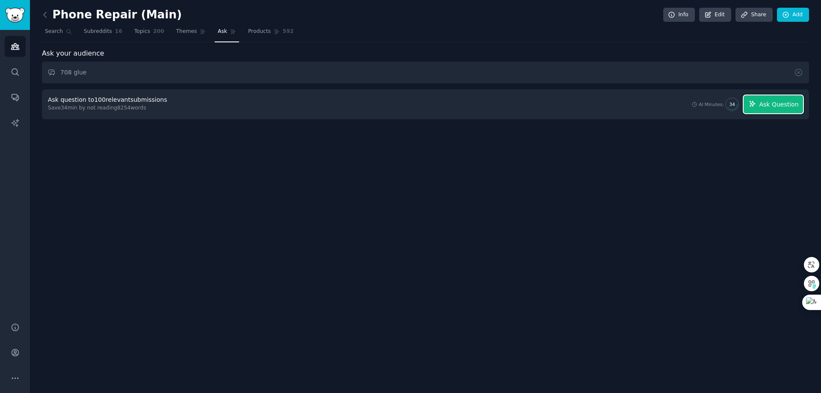
click at [787, 105] on span "Ask Question" at bounding box center [778, 104] width 39 height 9
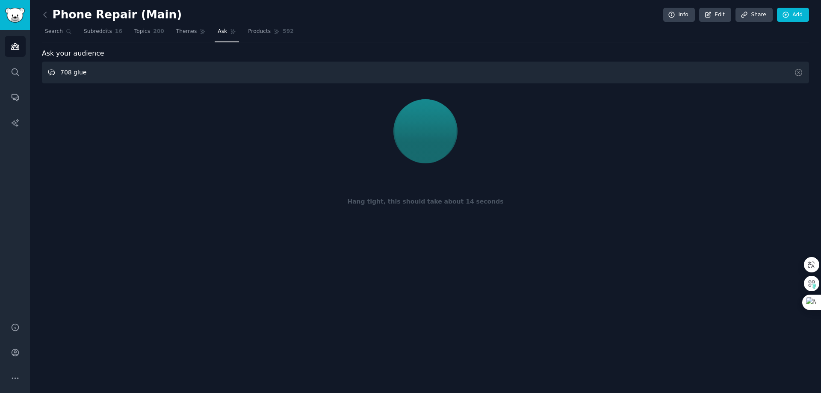
click at [139, 73] on input "708 glue" at bounding box center [425, 73] width 767 height 22
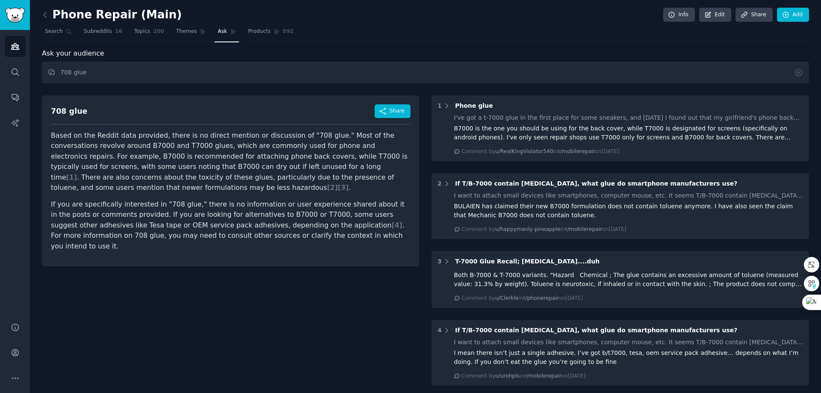
click at [335, 318] on div "708 glue Share Based on the Reddit data provided, there is no direct mention or…" at bounding box center [231, 300] width 378 height 422
click at [116, 160] on p "Based on the Reddit data provided, there is no direct mention or discussion of …" at bounding box center [231, 161] width 360 height 63
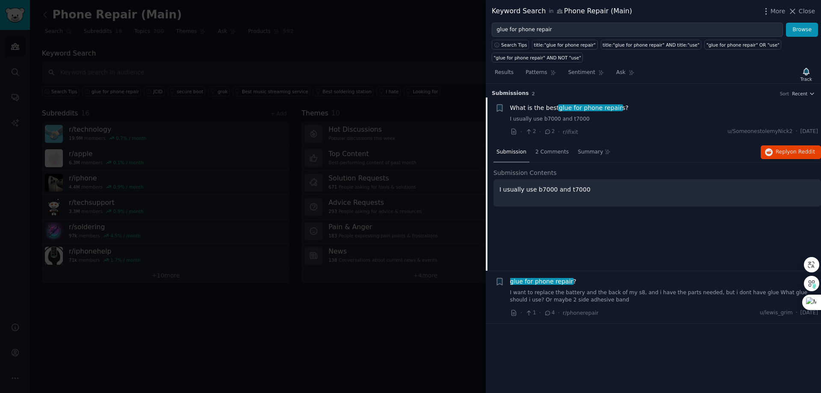
click at [528, 110] on span "What is the best glue for phone repair s?" at bounding box center [569, 108] width 119 height 9
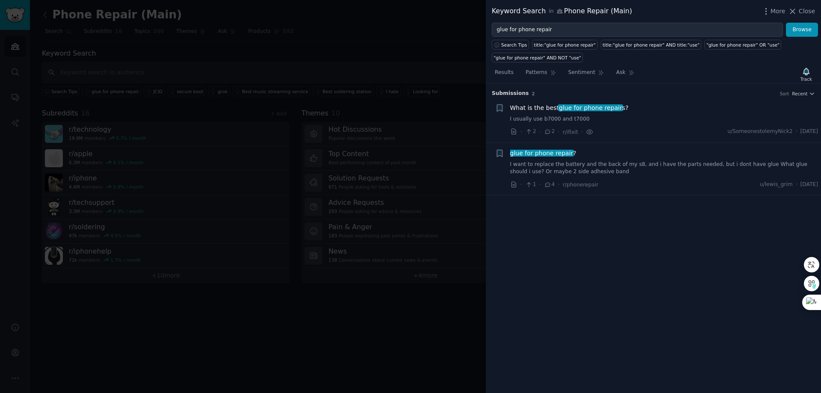
click at [528, 110] on span "What is the best glue for phone repair s?" at bounding box center [569, 108] width 119 height 9
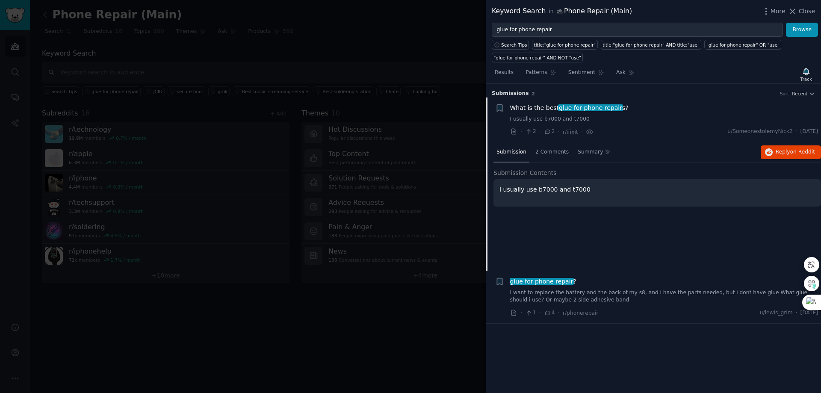
click at [614, 108] on span "glue for phone repair" at bounding box center [590, 107] width 65 height 7
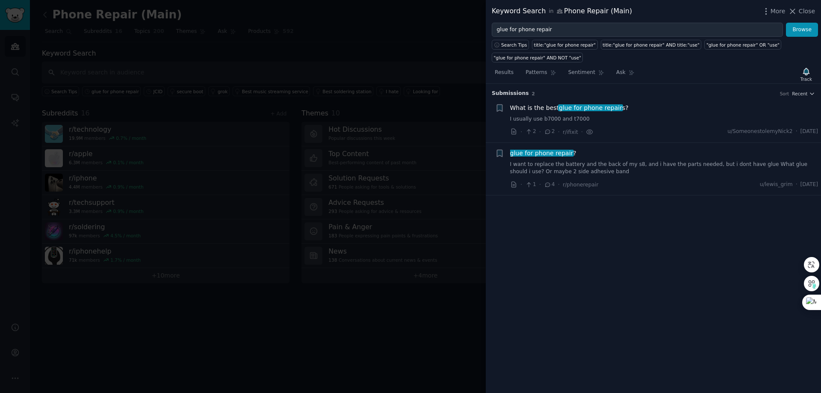
click at [614, 108] on span "glue for phone repair" at bounding box center [590, 107] width 65 height 7
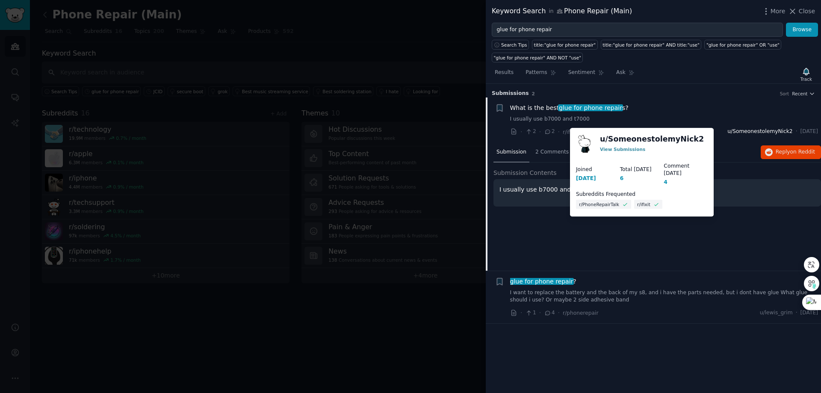
click at [730, 133] on span "u/SomeonestolemyNick2" at bounding box center [760, 132] width 65 height 8
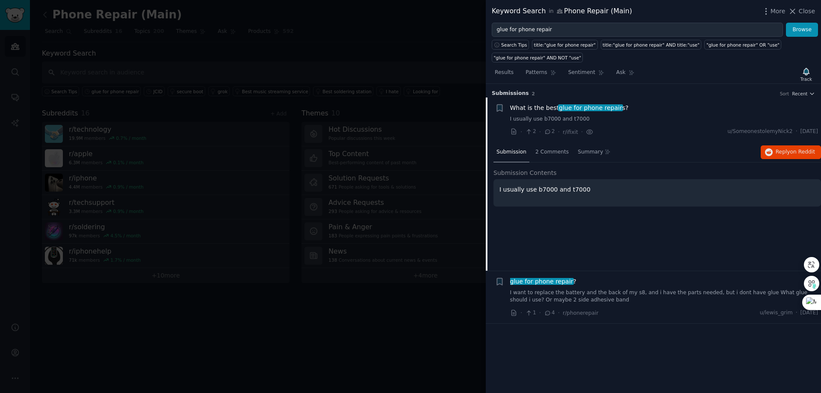
click at [292, 68] on div at bounding box center [410, 196] width 821 height 393
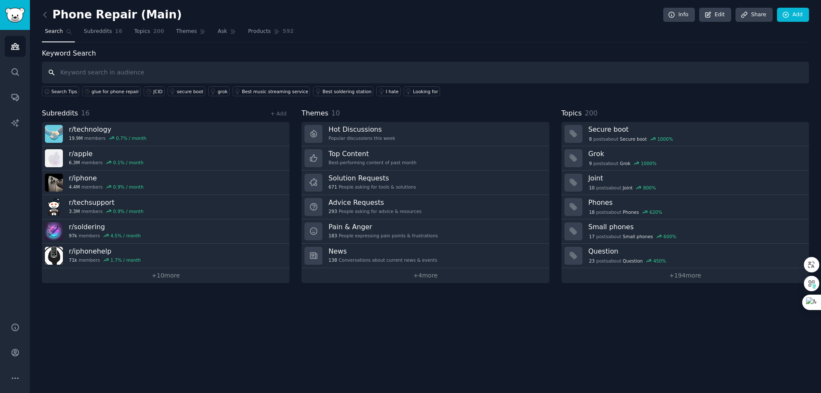
click at [118, 68] on input "text" at bounding box center [425, 73] width 767 height 22
click at [72, 75] on input "text" at bounding box center [425, 73] width 767 height 22
click at [109, 74] on input "text" at bounding box center [425, 73] width 767 height 22
click at [124, 69] on input "text" at bounding box center [425, 73] width 767 height 22
click at [111, 92] on div "glue for phone repair" at bounding box center [115, 92] width 47 height 6
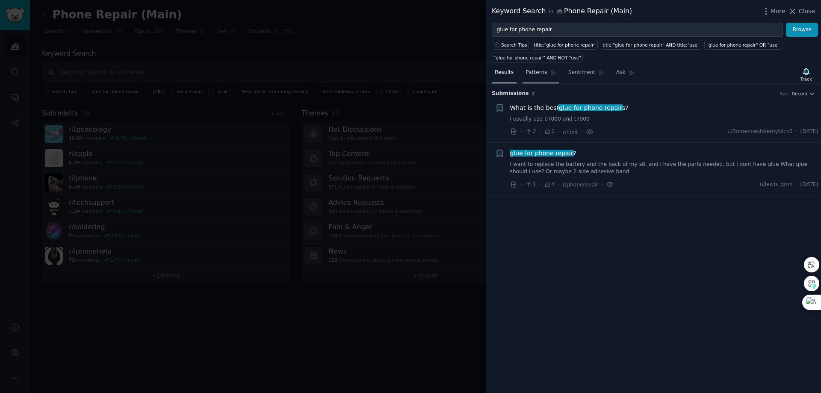
click at [535, 75] on span "Patterns" at bounding box center [536, 73] width 21 height 8
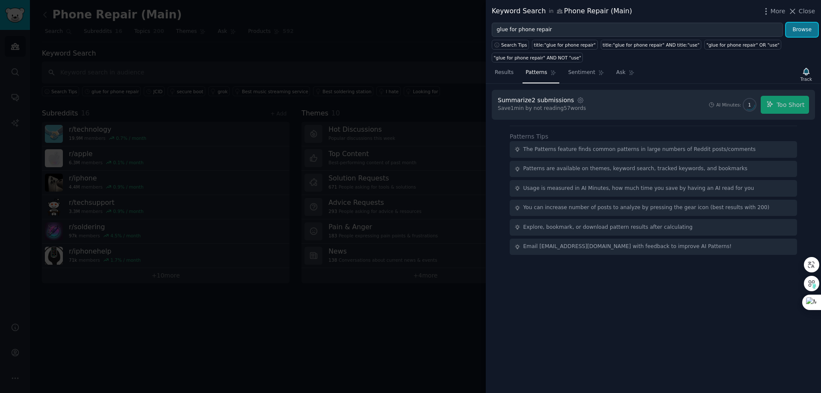
click at [797, 31] on button "Browse" at bounding box center [802, 30] width 32 height 15
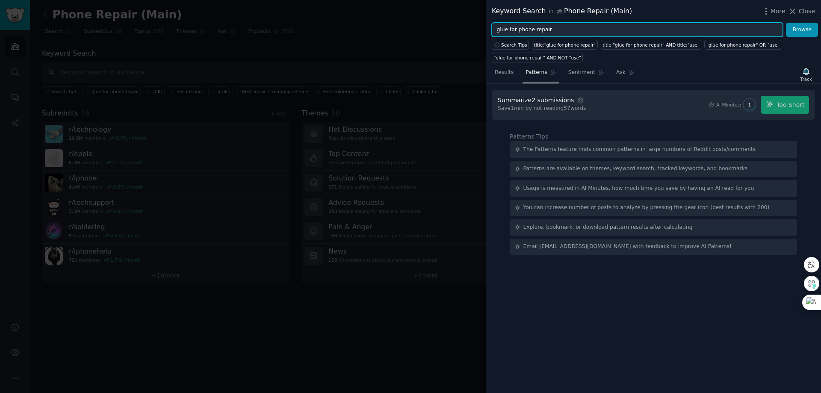
click at [597, 29] on input "glue for phone repair" at bounding box center [637, 30] width 291 height 15
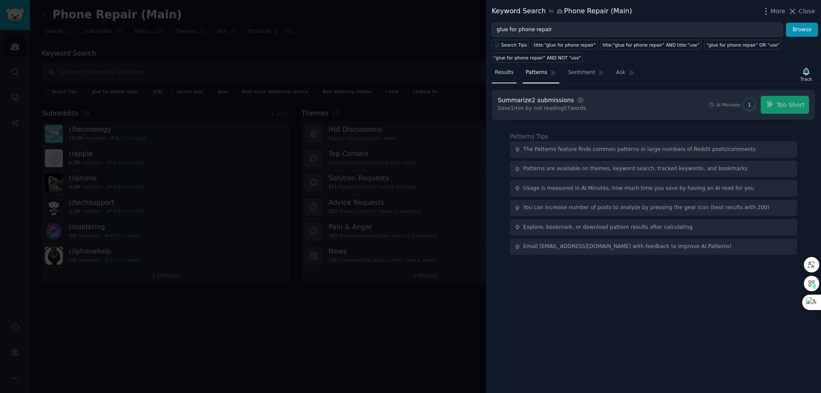
click at [501, 74] on span "Results" at bounding box center [504, 73] width 19 height 8
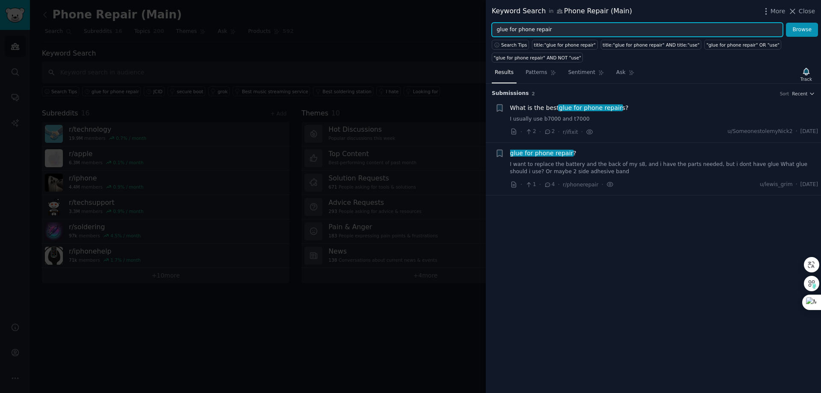
click at [569, 32] on input "glue for phone repair" at bounding box center [637, 30] width 291 height 15
click at [568, 32] on input "glue for phone repair" at bounding box center [637, 30] width 291 height 15
click at [786, 23] on button "Browse" at bounding box center [802, 30] width 32 height 15
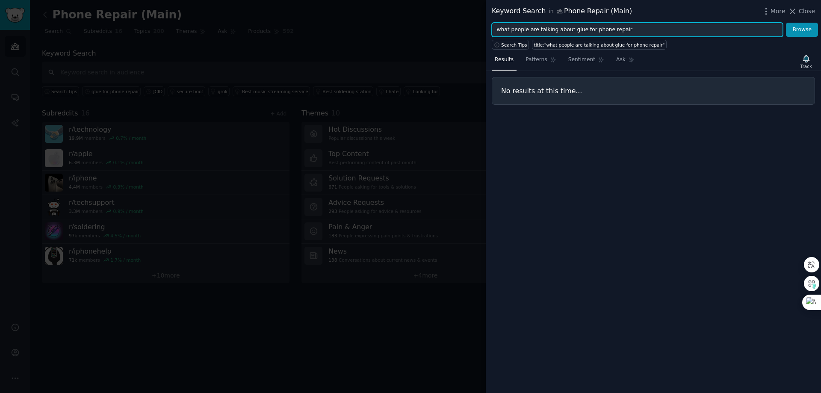
click at [582, 31] on input "what people are talking about glue for phone repair" at bounding box center [637, 30] width 291 height 15
drag, startPoint x: 574, startPoint y: 29, endPoint x: 429, endPoint y: 50, distance: 146.5
click at [429, 50] on div "Keyword Search in Phone Repair (Main) More Close what people are talking about …" at bounding box center [410, 196] width 821 height 393
type input "glue for phone repair"
click at [786, 23] on button "Browse" at bounding box center [802, 30] width 32 height 15
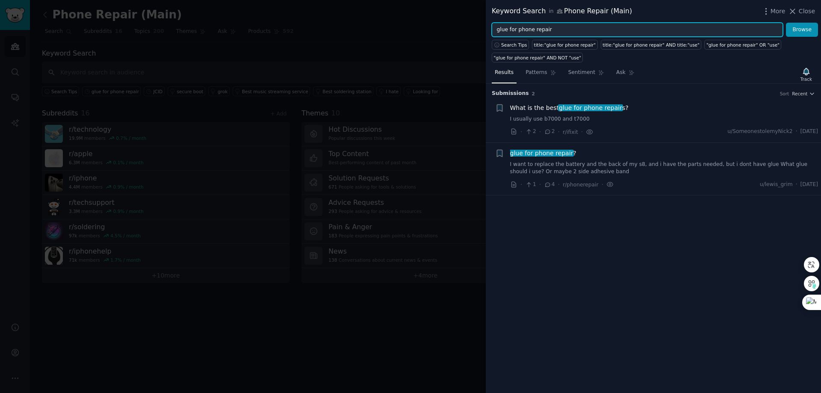
click at [561, 29] on input "glue for phone repair" at bounding box center [637, 30] width 291 height 15
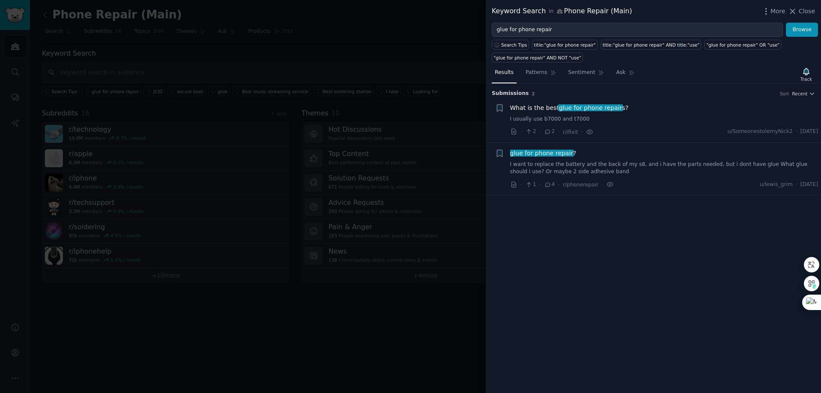
click at [278, 41] on div at bounding box center [410, 196] width 821 height 393
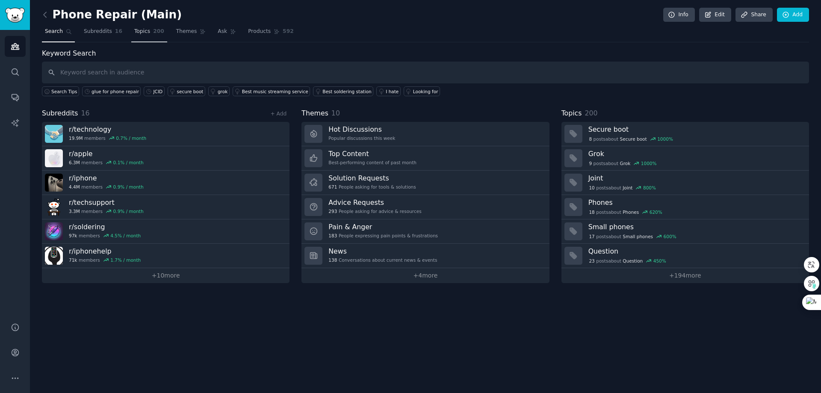
click at [144, 33] on span "Topics" at bounding box center [142, 32] width 16 height 8
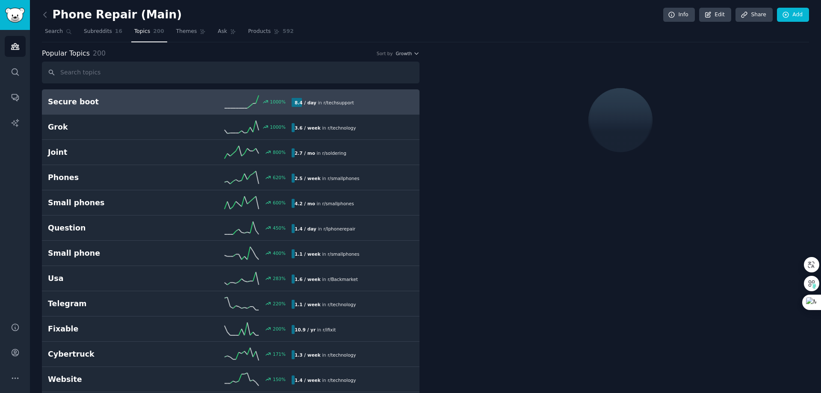
click at [115, 70] on input "text" at bounding box center [231, 73] width 378 height 22
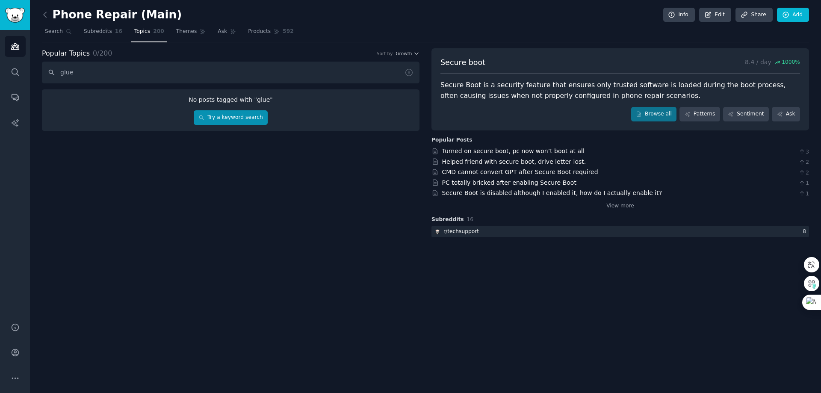
type input "glue"
click at [238, 119] on link "Try a keyword search" at bounding box center [231, 117] width 74 height 15
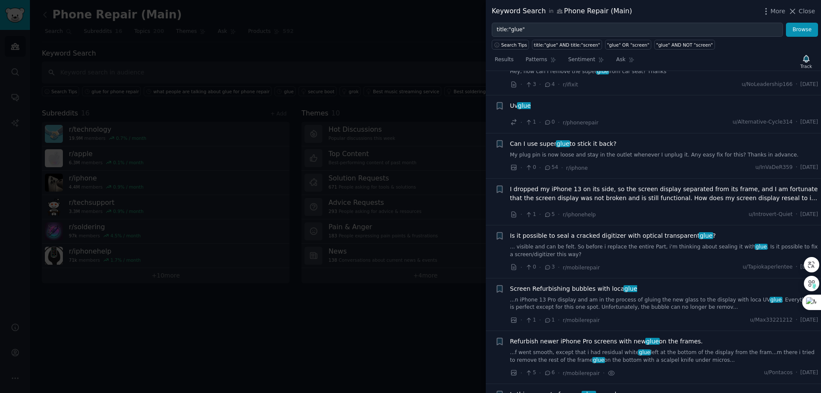
scroll to position [214, 0]
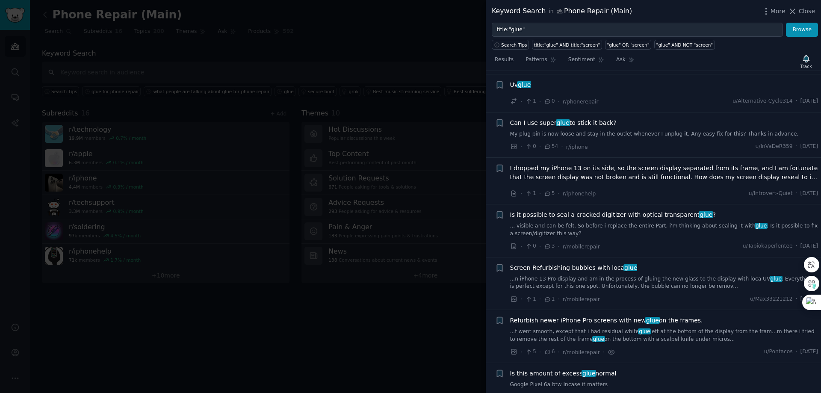
click at [267, 50] on div at bounding box center [410, 196] width 821 height 393
